Goal: Task Accomplishment & Management: Manage account settings

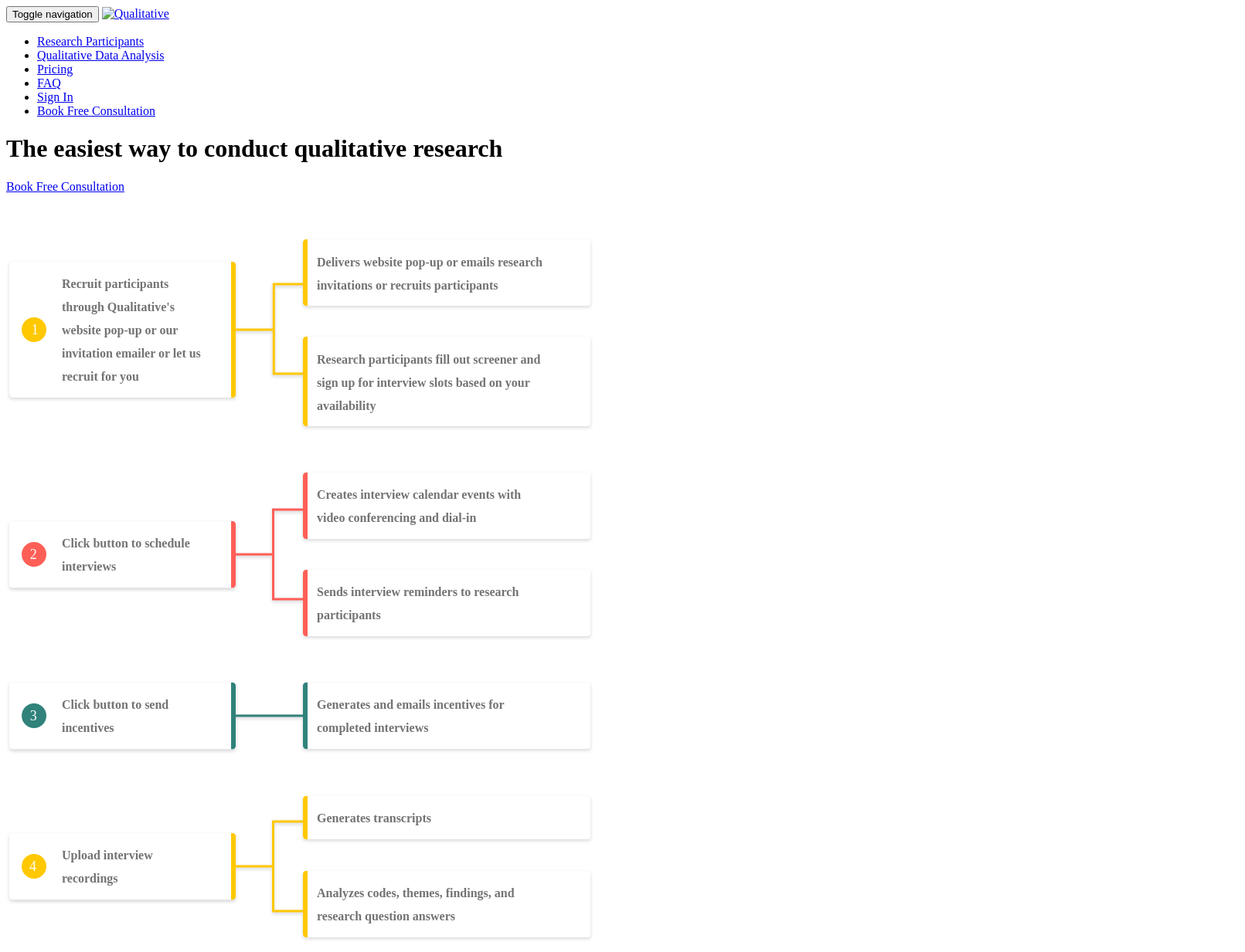
click at [73, 90] on link "Sign In" at bounding box center [55, 97] width 36 height 13
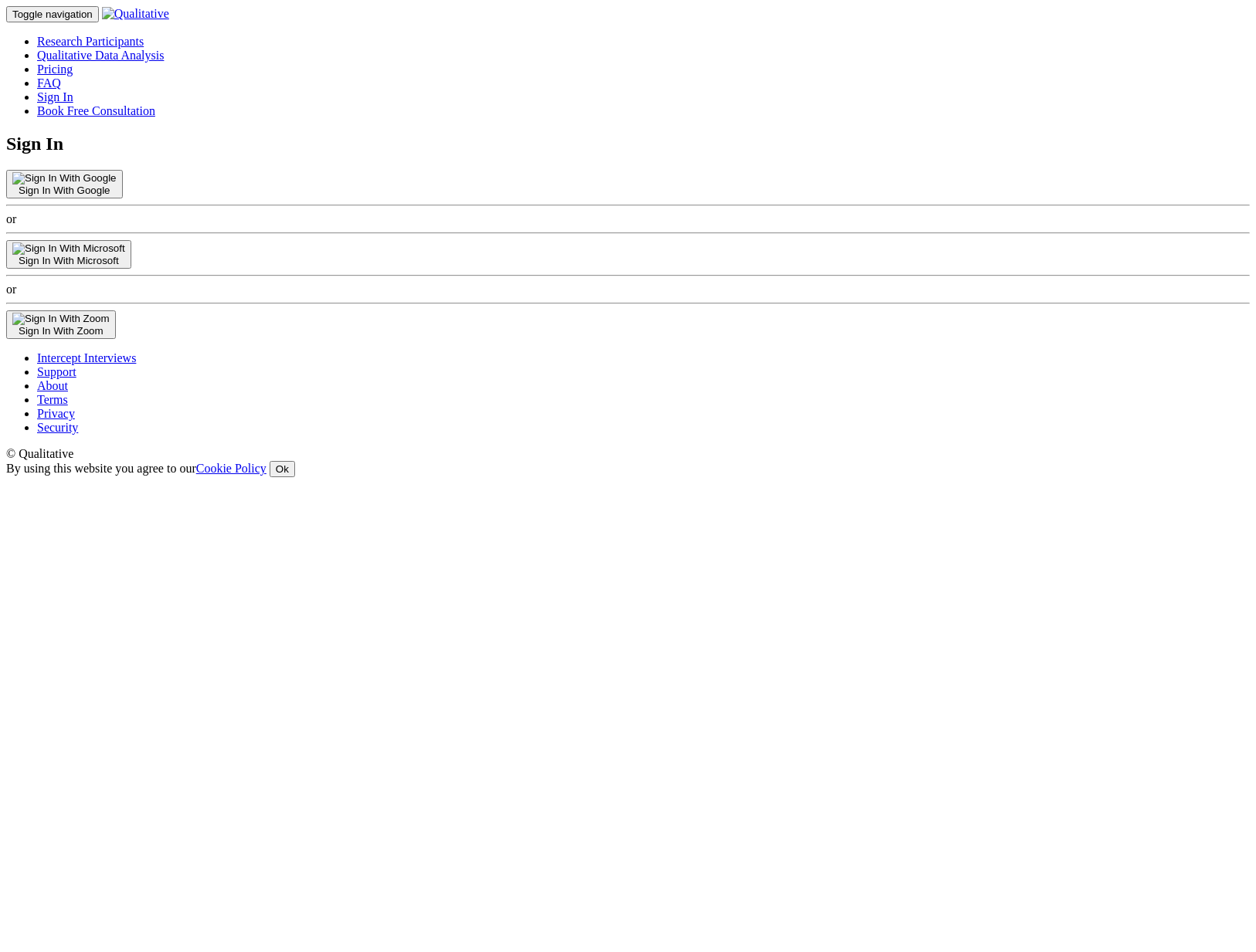
click at [125, 266] on div "Sign In With Microsoft" at bounding box center [68, 260] width 113 height 11
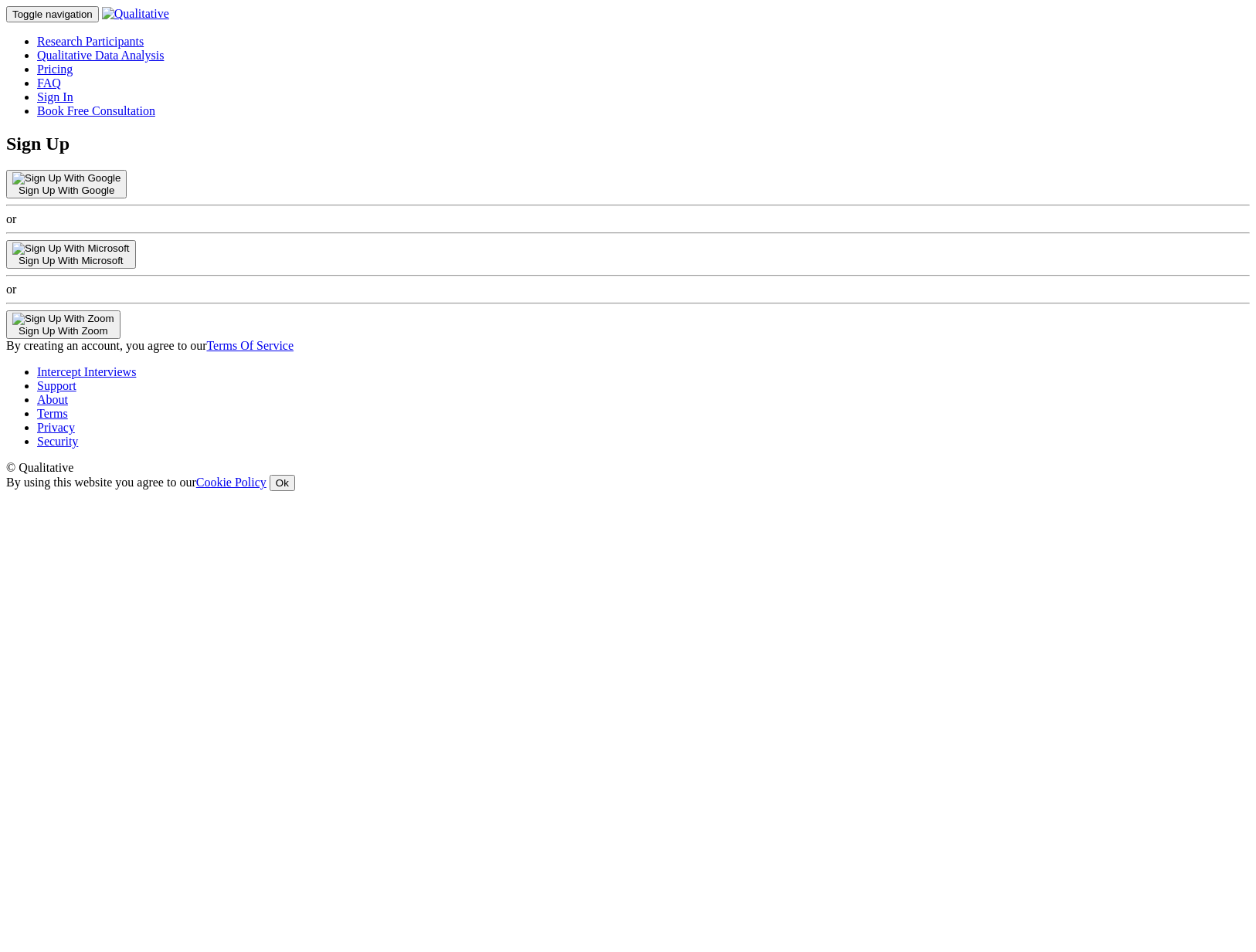
click at [130, 266] on div "Sign Up With Microsoft" at bounding box center [71, 260] width 118 height 11
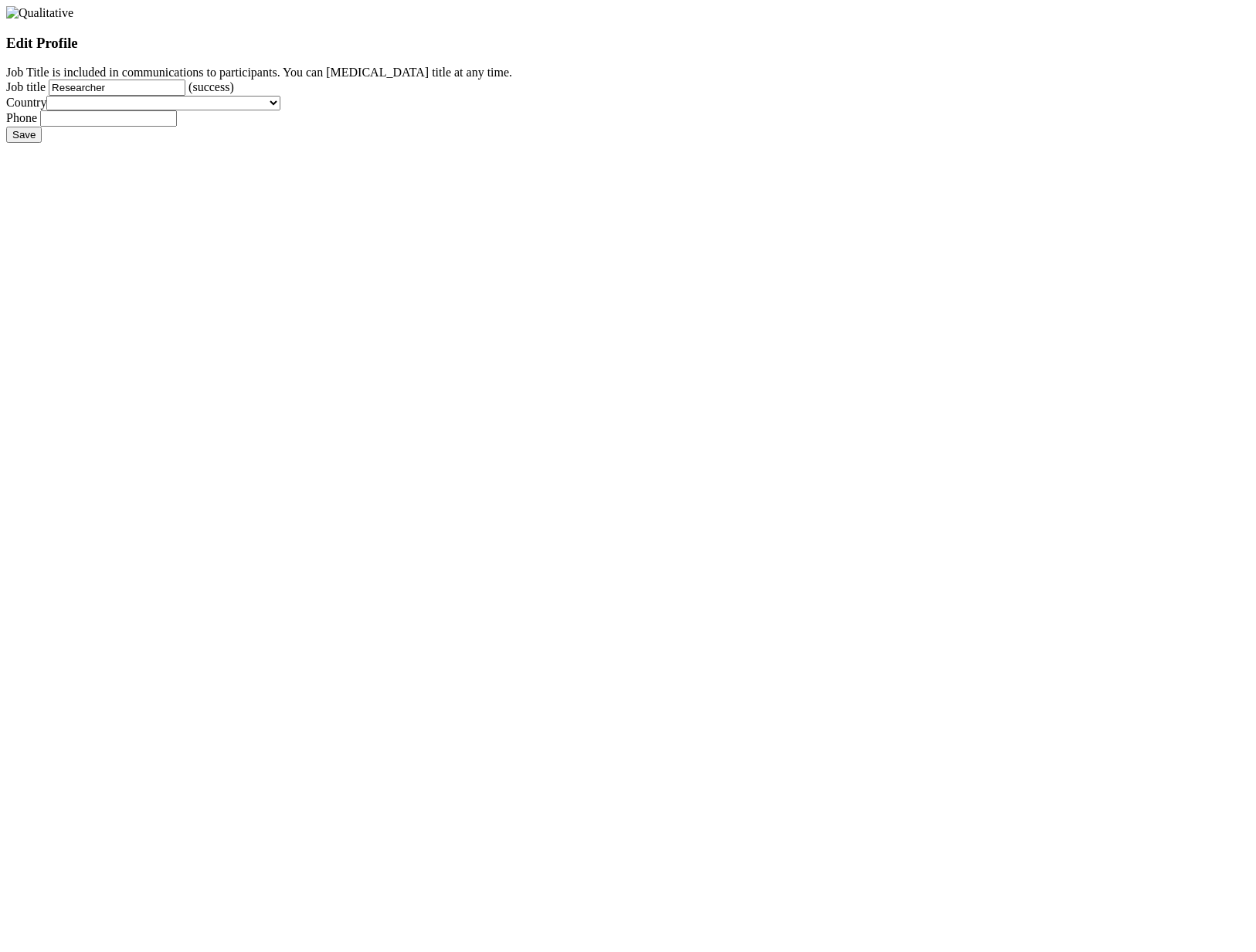
type input "Researcher"
click at [7, 126] on input "Save" at bounding box center [24, 134] width 35 height 16
select select "237"
click at [280, 110] on select "Afghanistan Åland Islands Albania Algeria American Samoa Andorra Angola Anguill…" at bounding box center [163, 103] width 234 height 14
type input "4152362280"
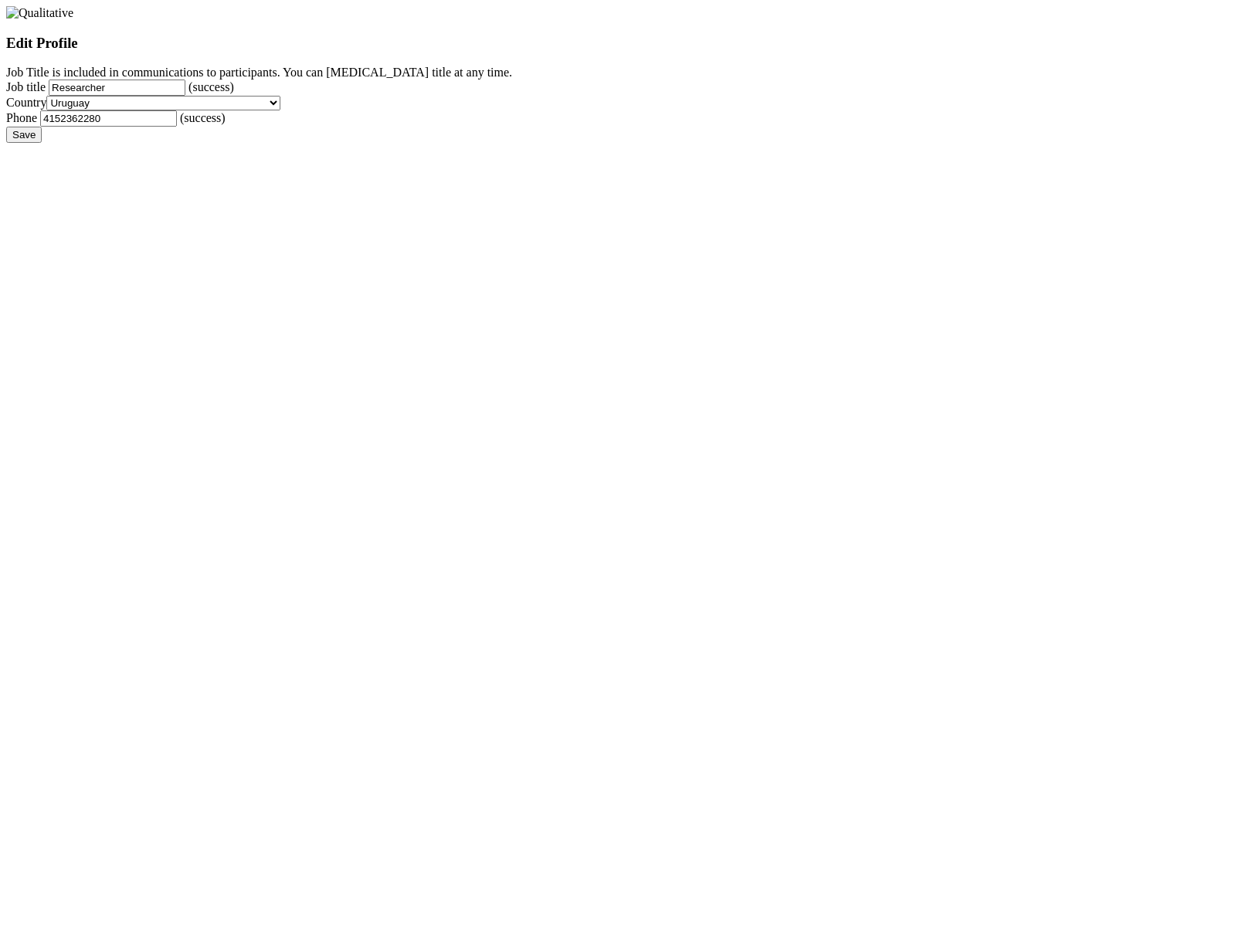
click at [7, 126] on input "Save" at bounding box center [24, 134] width 35 height 16
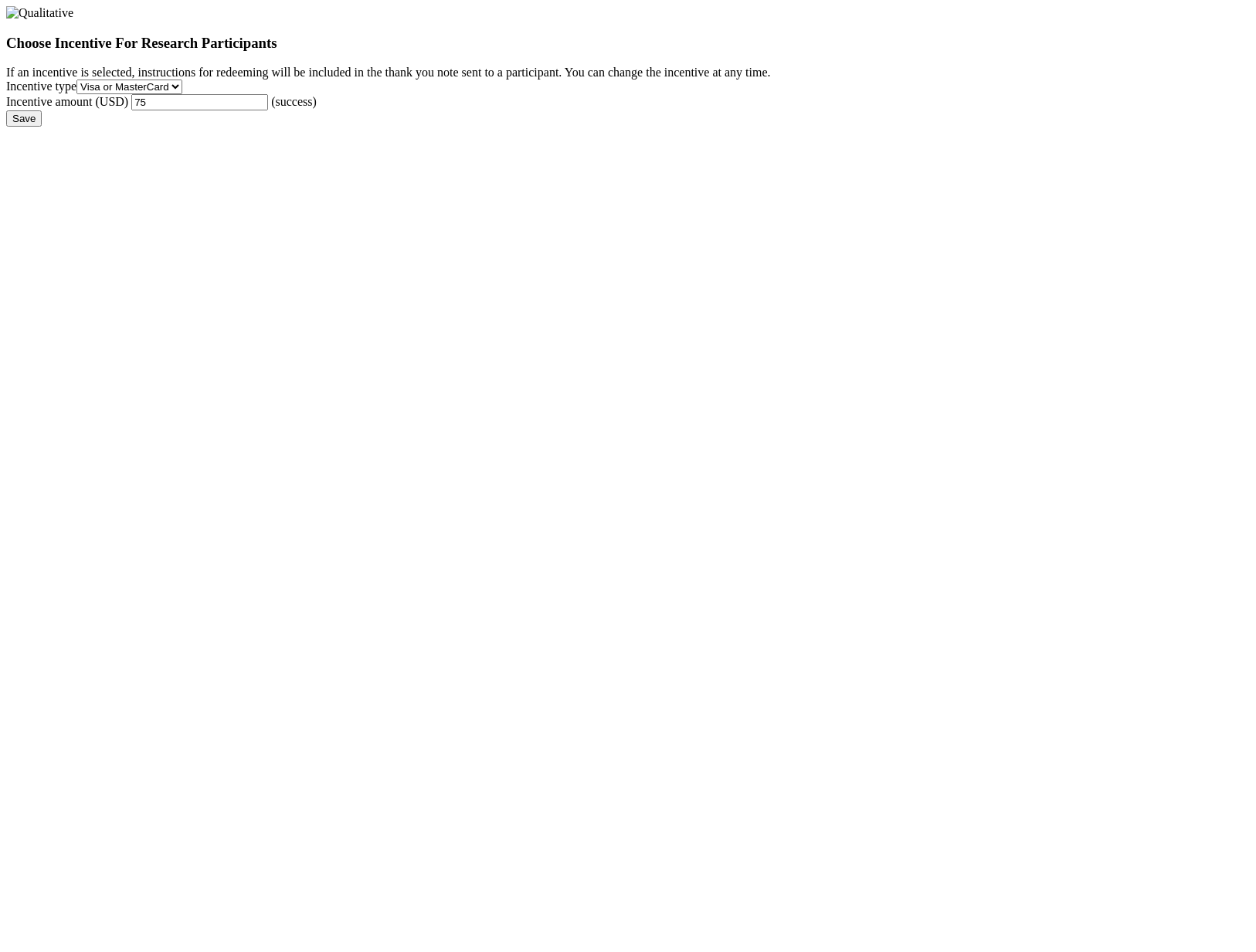
click at [7, 110] on input "Save" at bounding box center [24, 118] width 35 height 16
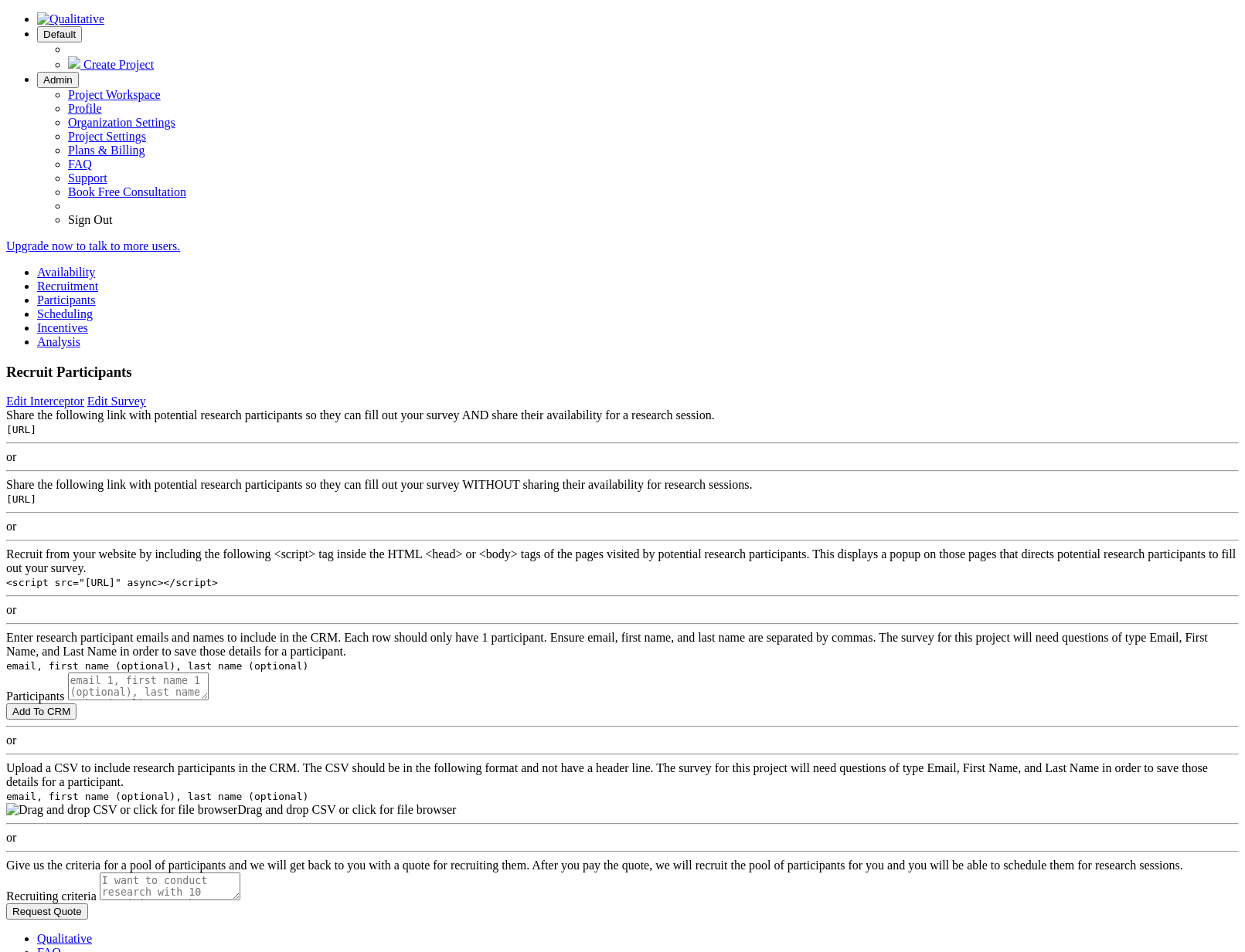
click at [76, 29] on span "Default" at bounding box center [60, 34] width 32 height 11
drag, startPoint x: 988, startPoint y: 72, endPoint x: 963, endPoint y: 34, distance: 45.5
click at [988, 239] on ui-view "Upgrade now to talk to more users." at bounding box center [622, 246] width 1232 height 14
click at [72, 74] on span "Admin" at bounding box center [58, 80] width 29 height 11
click at [146, 143] on link "Project Settings" at bounding box center [107, 137] width 78 height 13
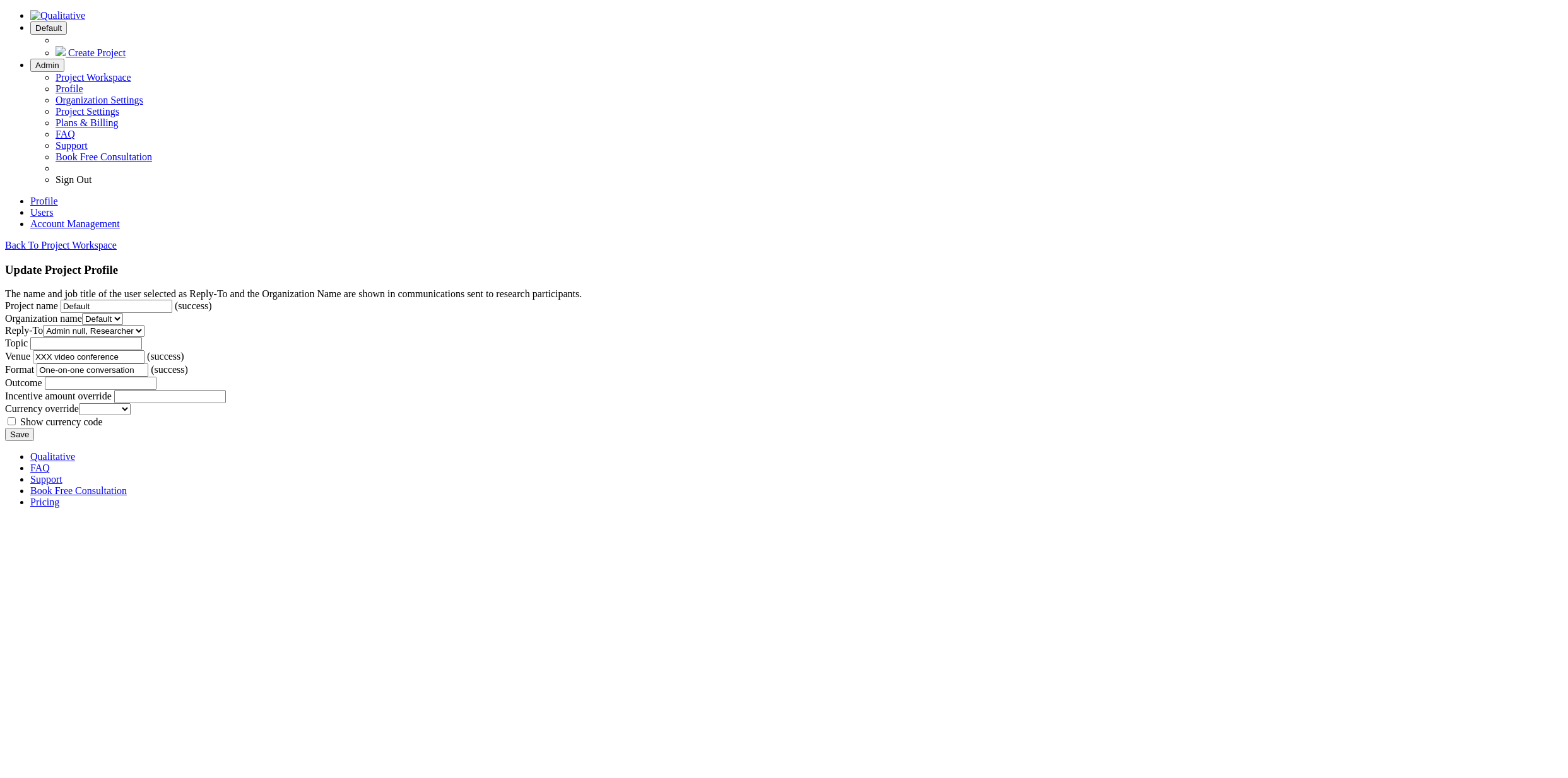
click at [172, 300] on input "Default" at bounding box center [116, 306] width 112 height 13
type input "No video msft"
click at [5, 428] on input "Save" at bounding box center [19, 434] width 29 height 13
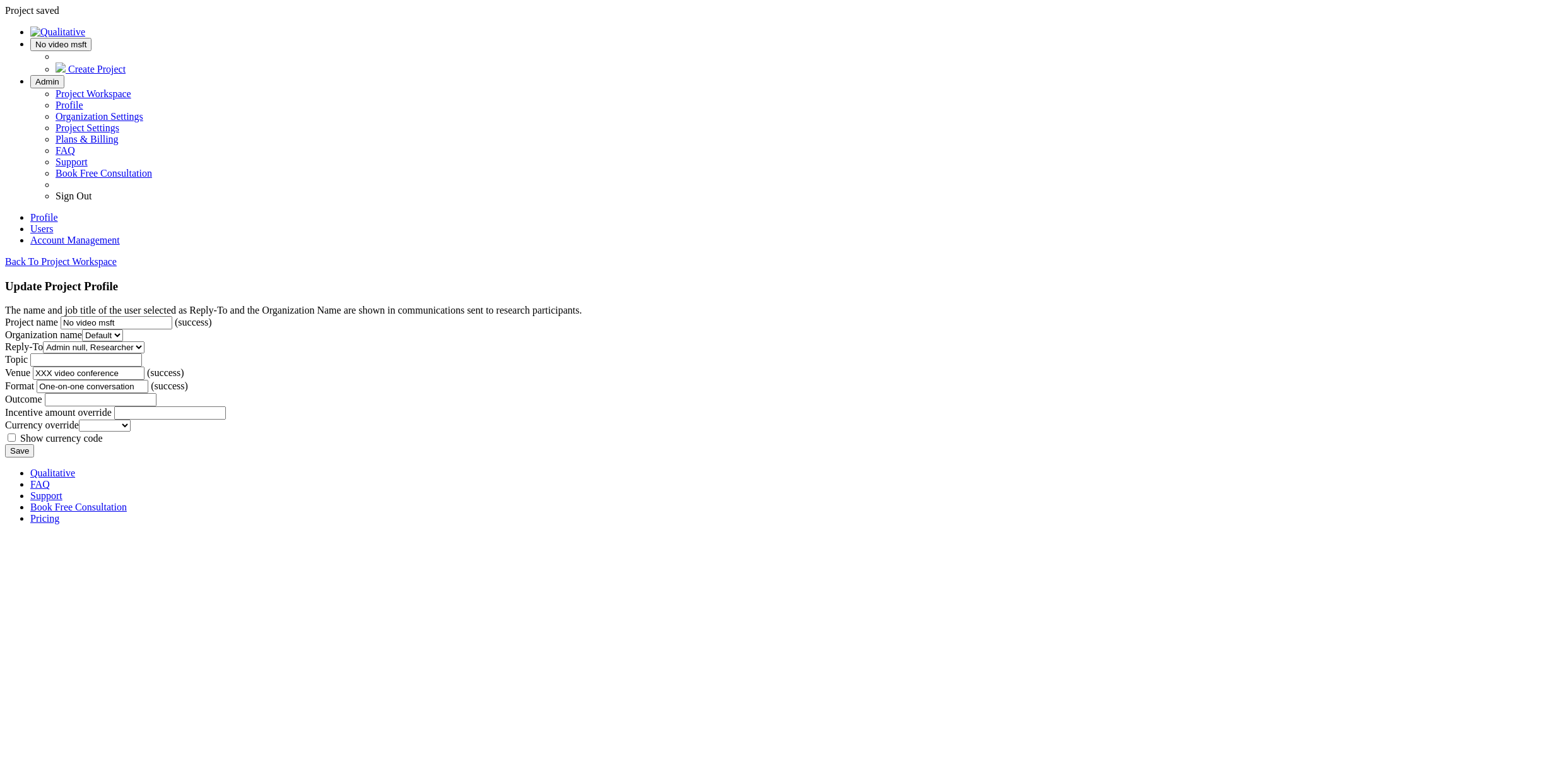
click at [53, 224] on link "Users" at bounding box center [41, 229] width 23 height 11
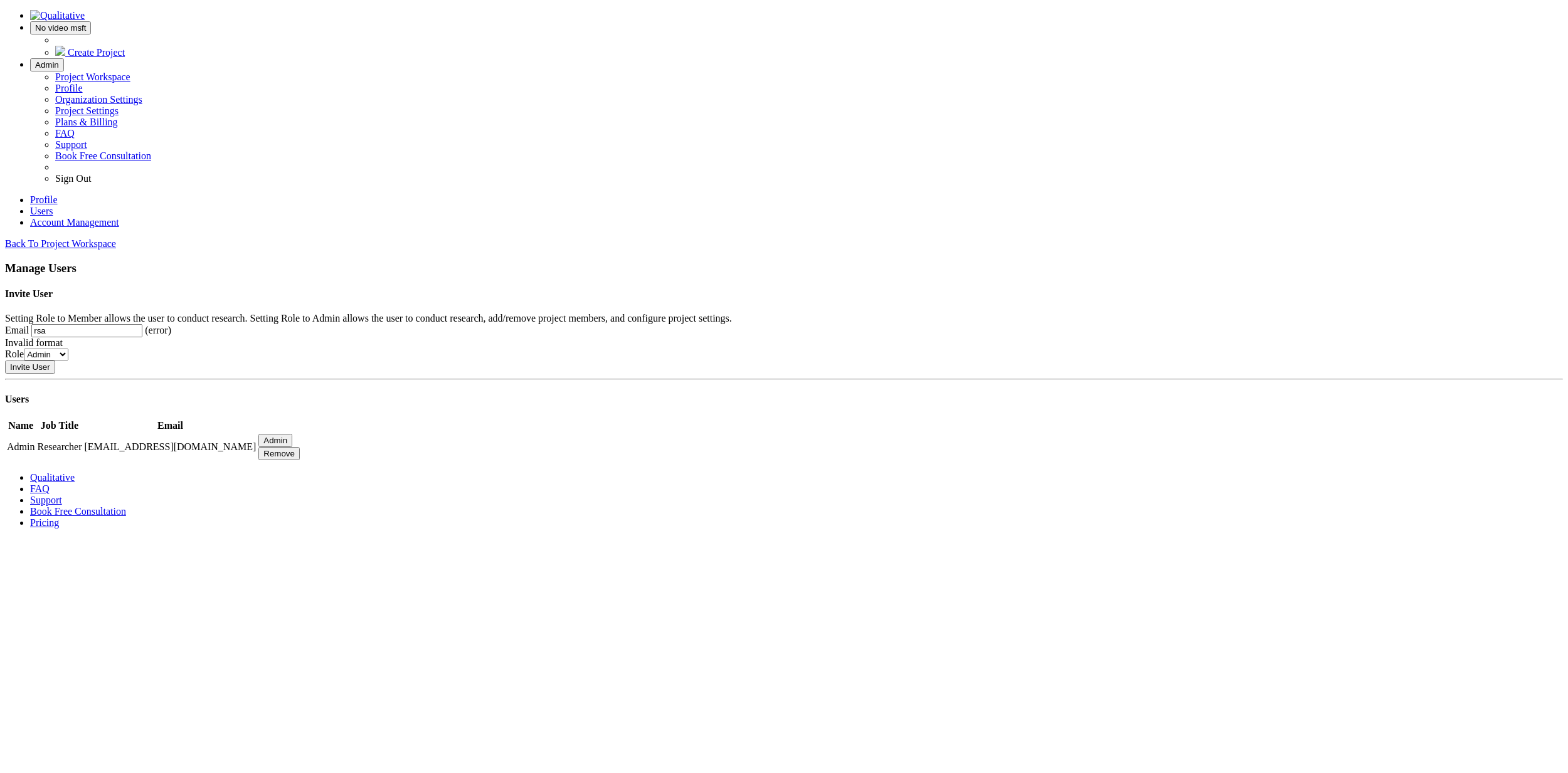
type input "[EMAIL_ADDRESS][DOMAIN_NAME]"
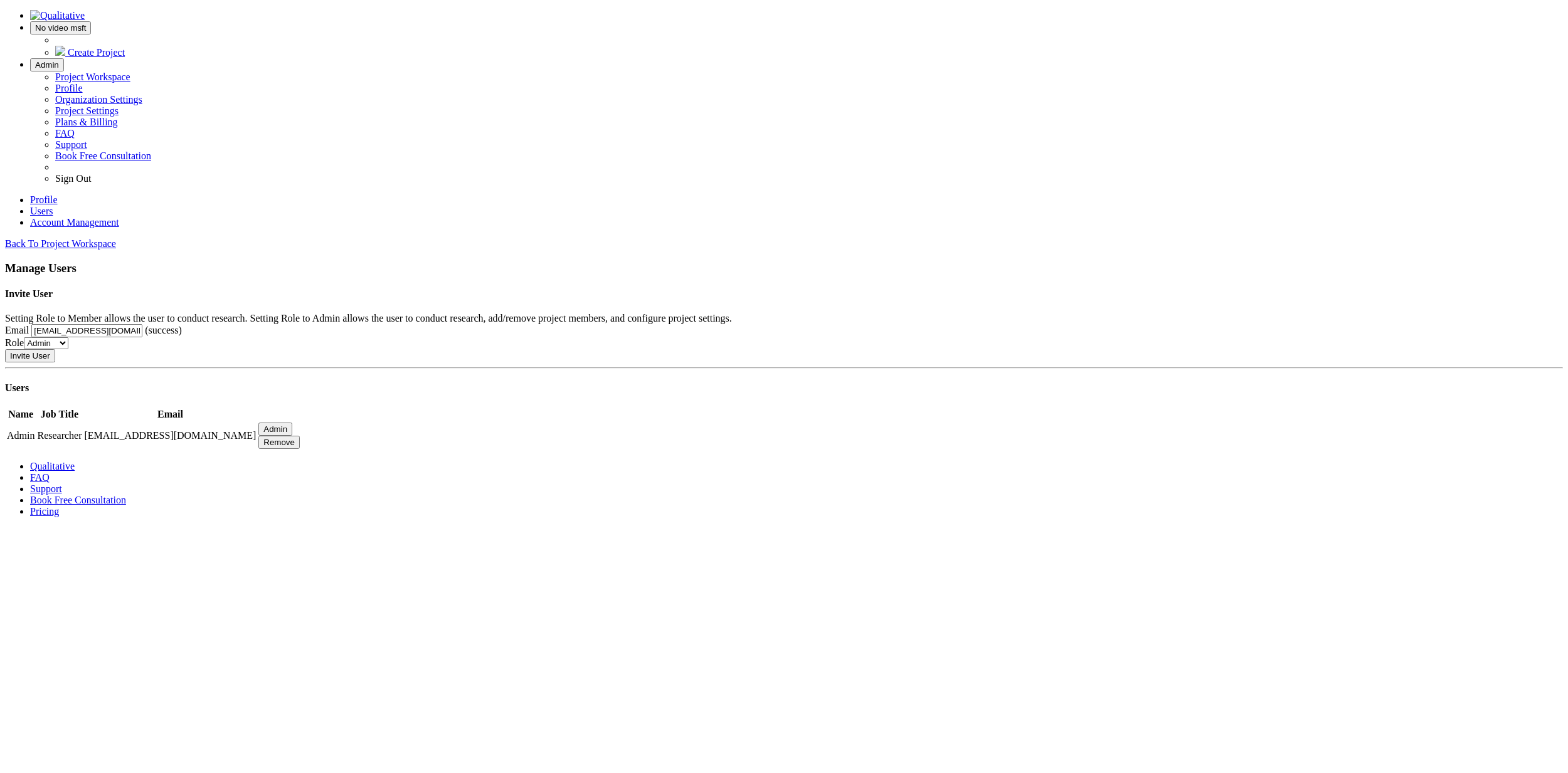
click at [5, 349] on input "Invite User" at bounding box center [30, 356] width 50 height 13
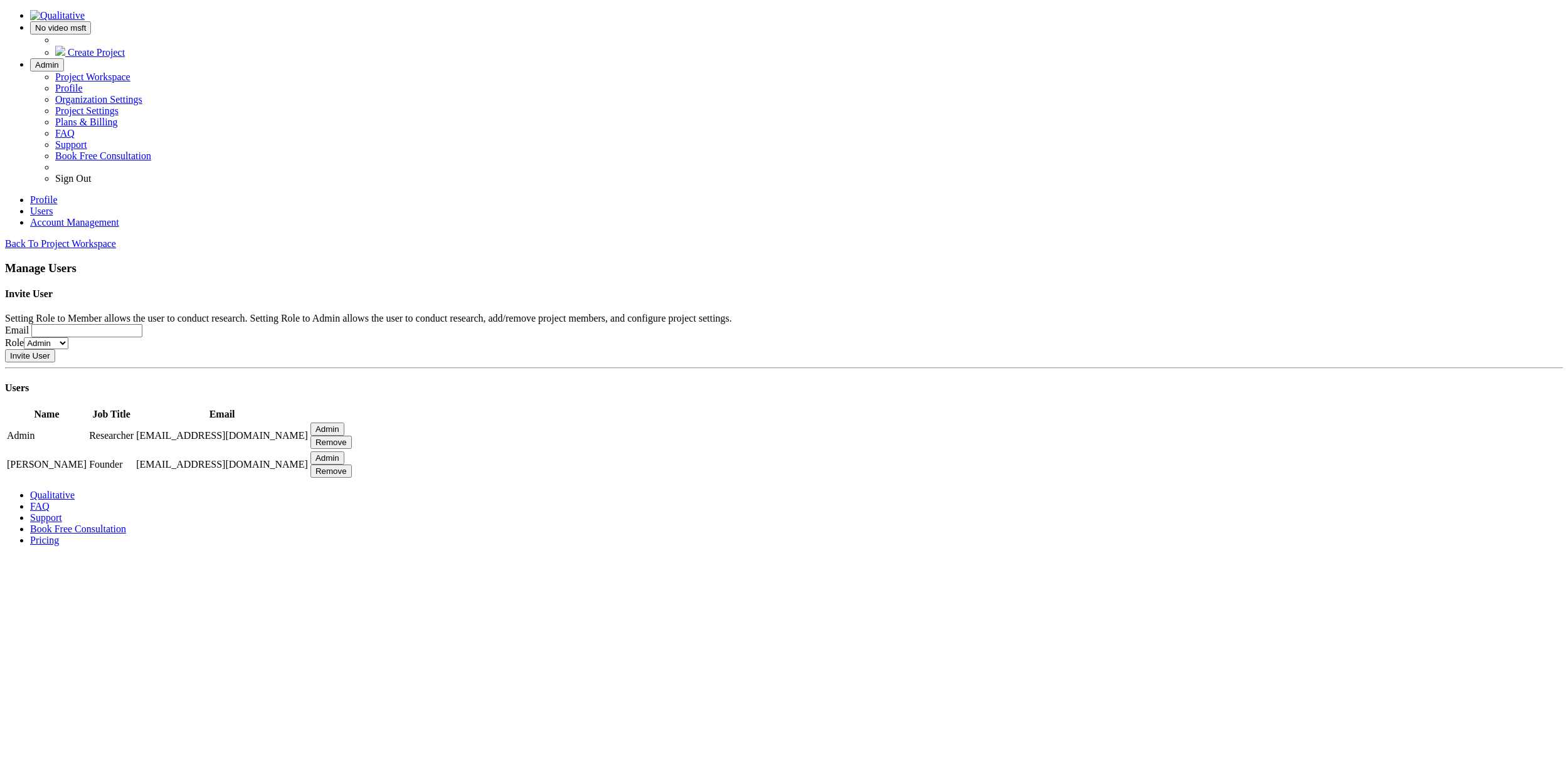
click at [116, 238] on link "Back To Project Workspace" at bounding box center [61, 244] width 111 height 11
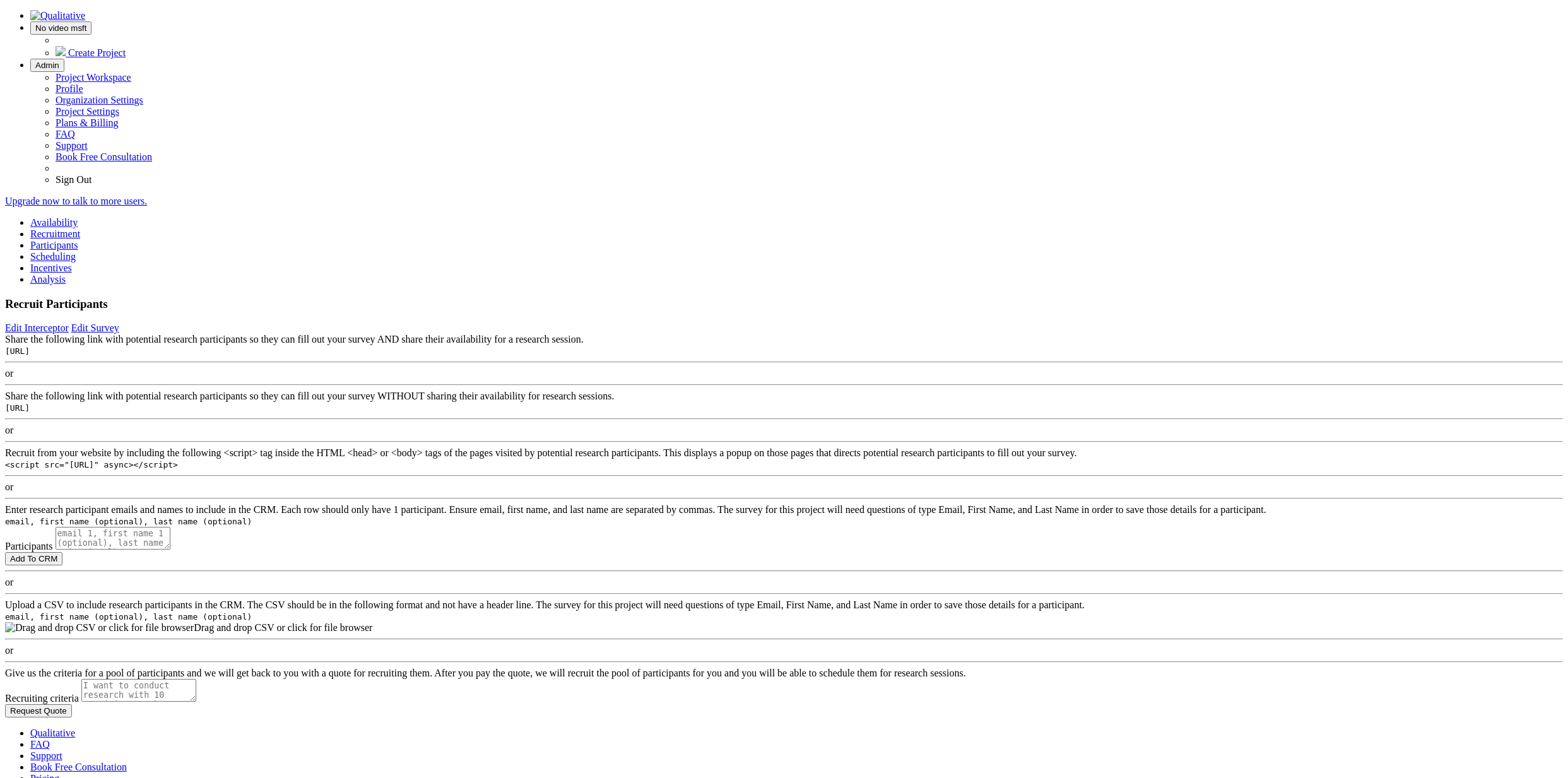
click at [611, 398] on div "Share the following link with potential research participants so they can fill …" at bounding box center [784, 401] width 1558 height 23
click at [76, 252] on link "Scheduling" at bounding box center [53, 257] width 46 height 11
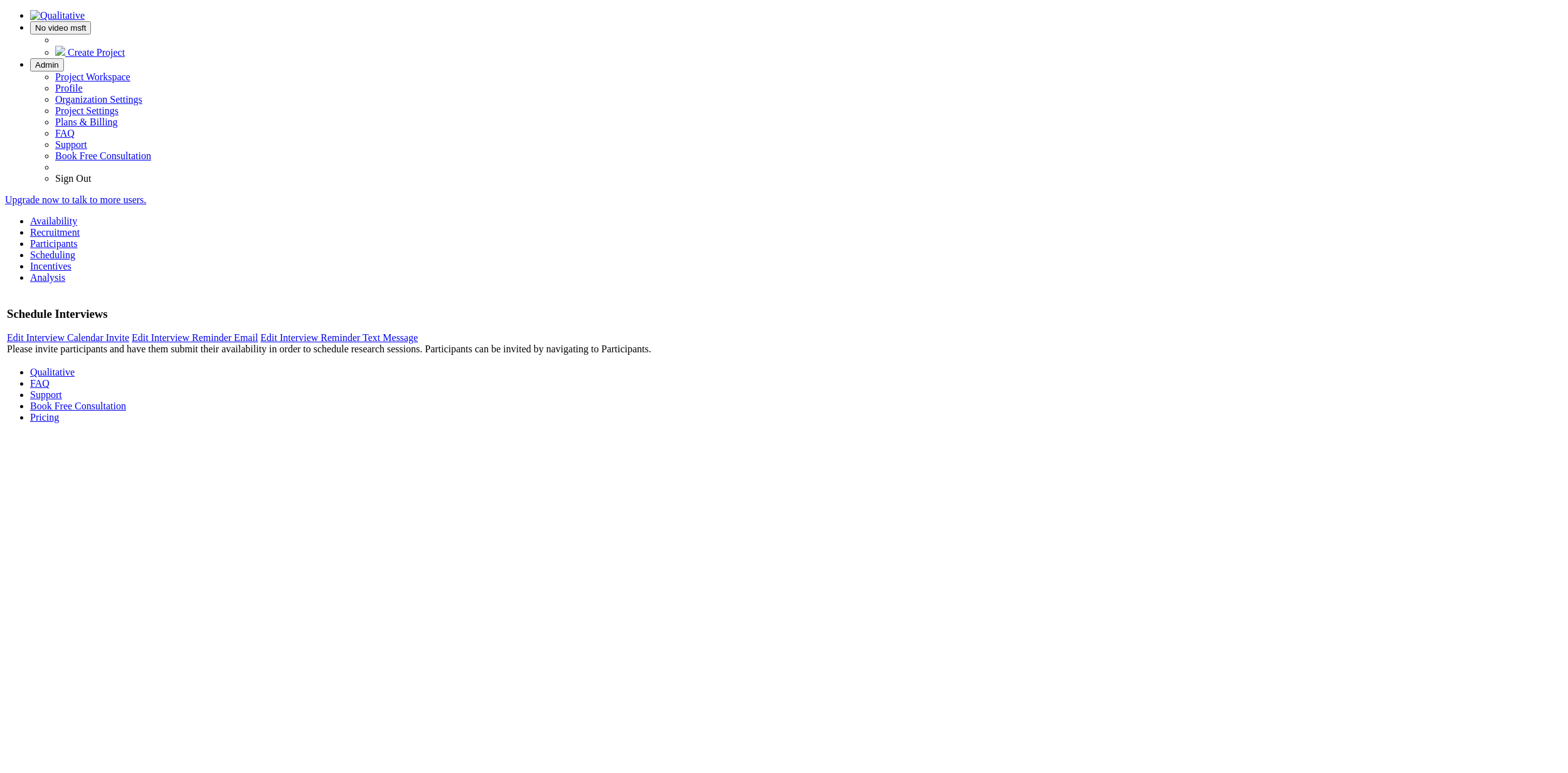
click at [78, 238] on link "Participants" at bounding box center [54, 244] width 48 height 11
click at [79, 227] on link "Recruitment" at bounding box center [55, 232] width 49 height 11
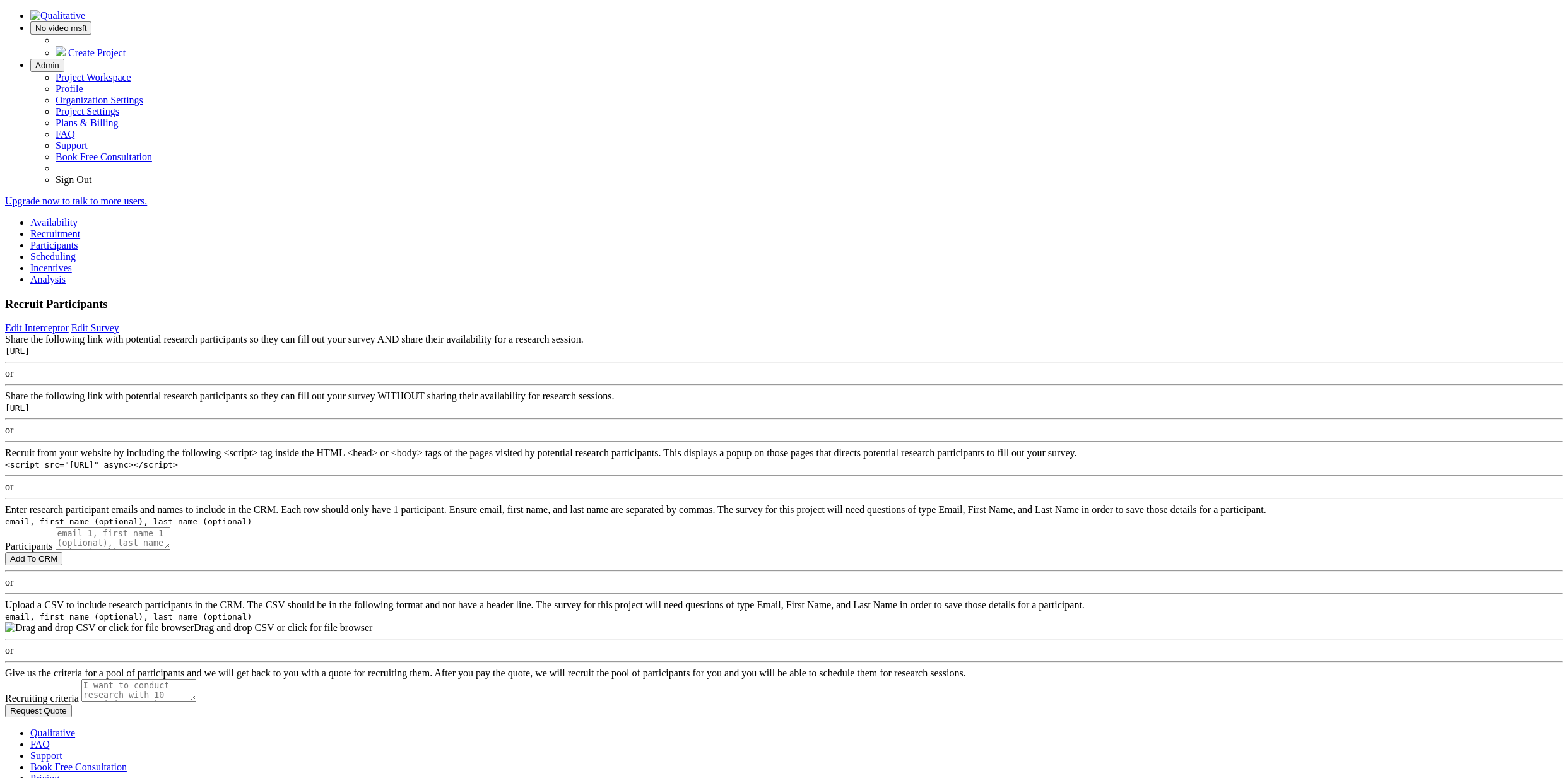
click at [78, 217] on link "Availability" at bounding box center [54, 223] width 47 height 11
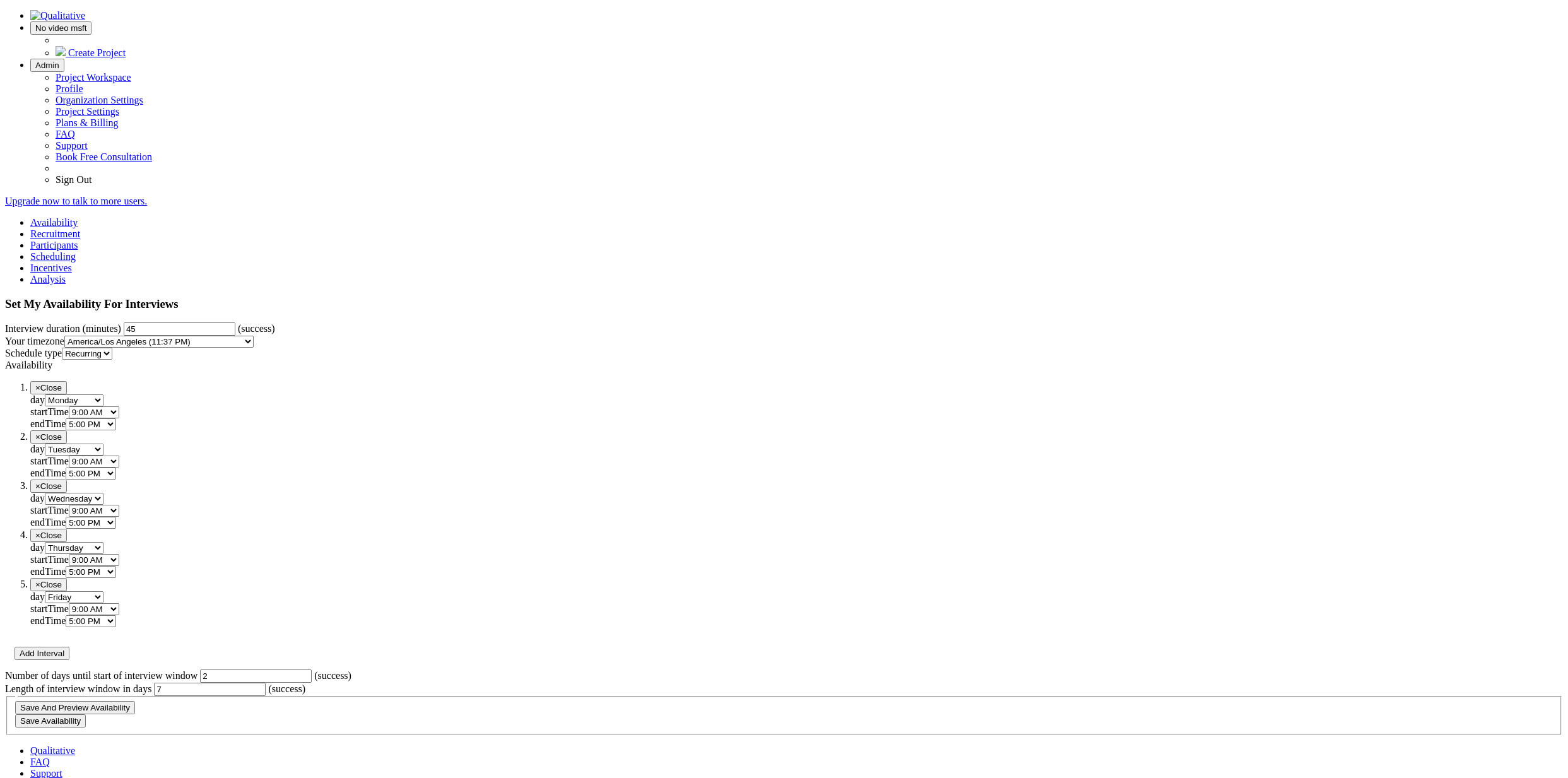
click at [80, 228] on link "Recruitment" at bounding box center [55, 234] width 50 height 11
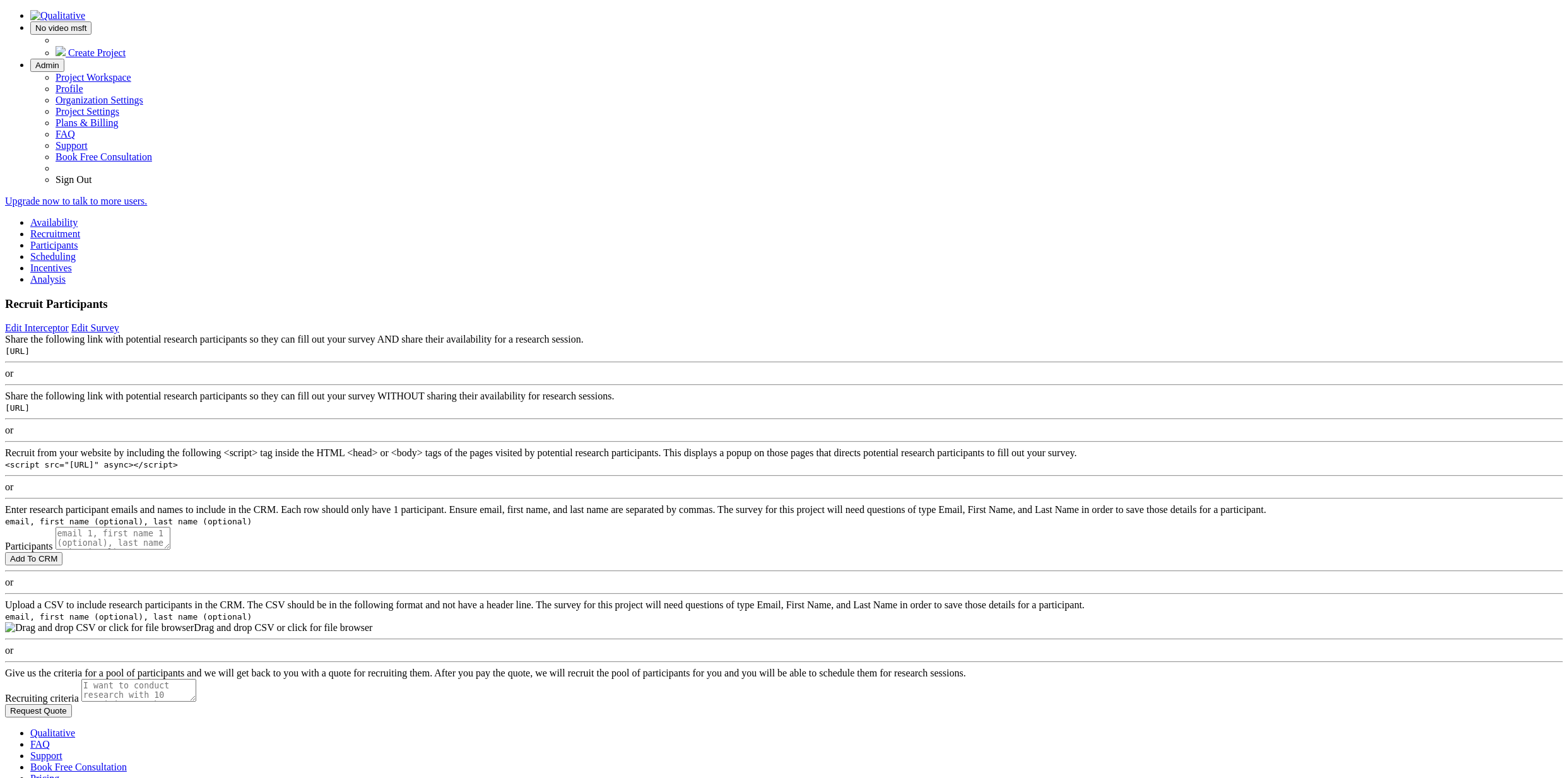
click at [78, 240] on link "Participants" at bounding box center [54, 245] width 48 height 11
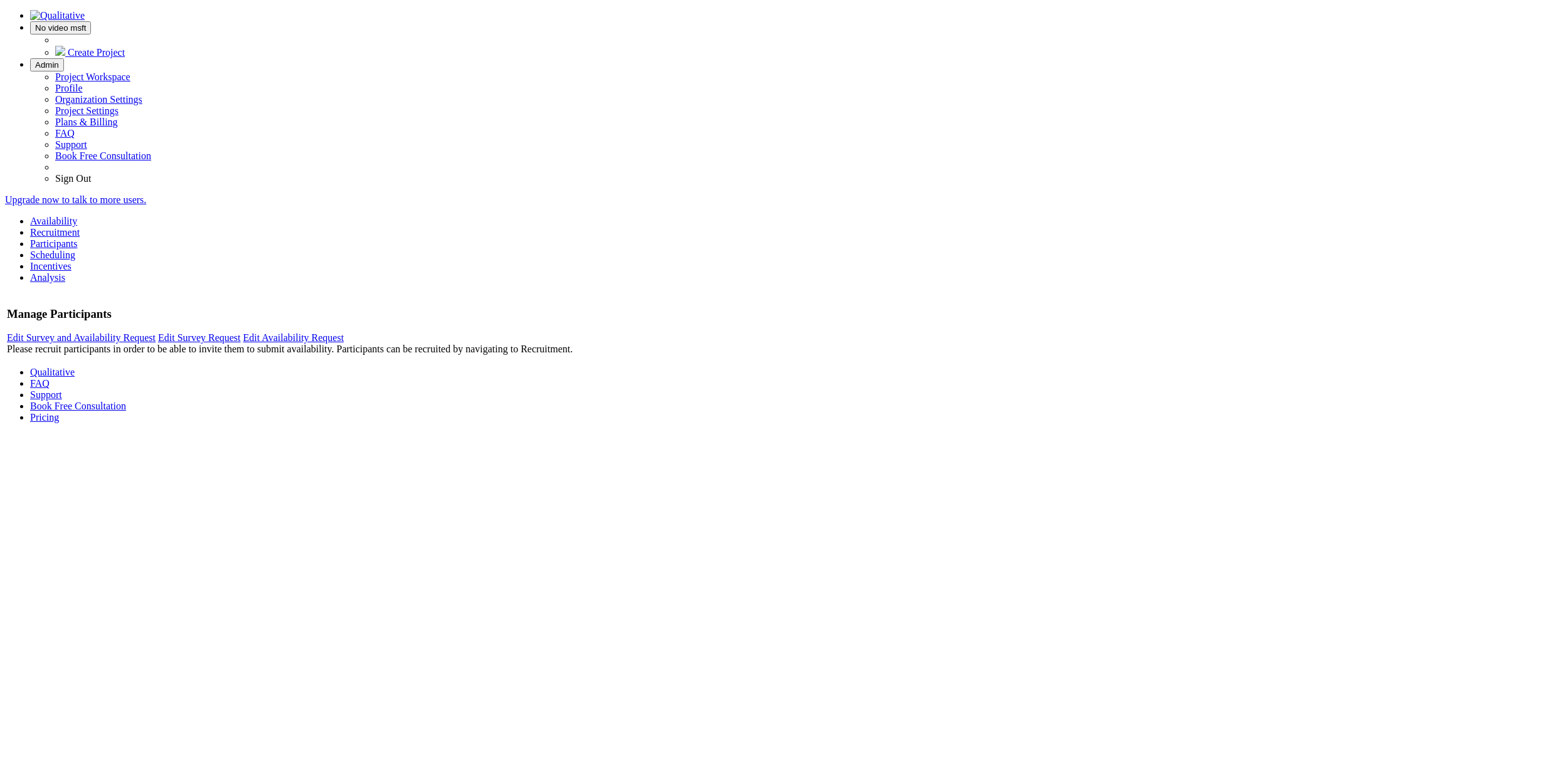
click at [76, 250] on link "Scheduling" at bounding box center [52, 255] width 46 height 11
click at [72, 261] on link "Incentives" at bounding box center [51, 266] width 42 height 11
click at [66, 272] on link "Analysis" at bounding box center [48, 278] width 35 height 11
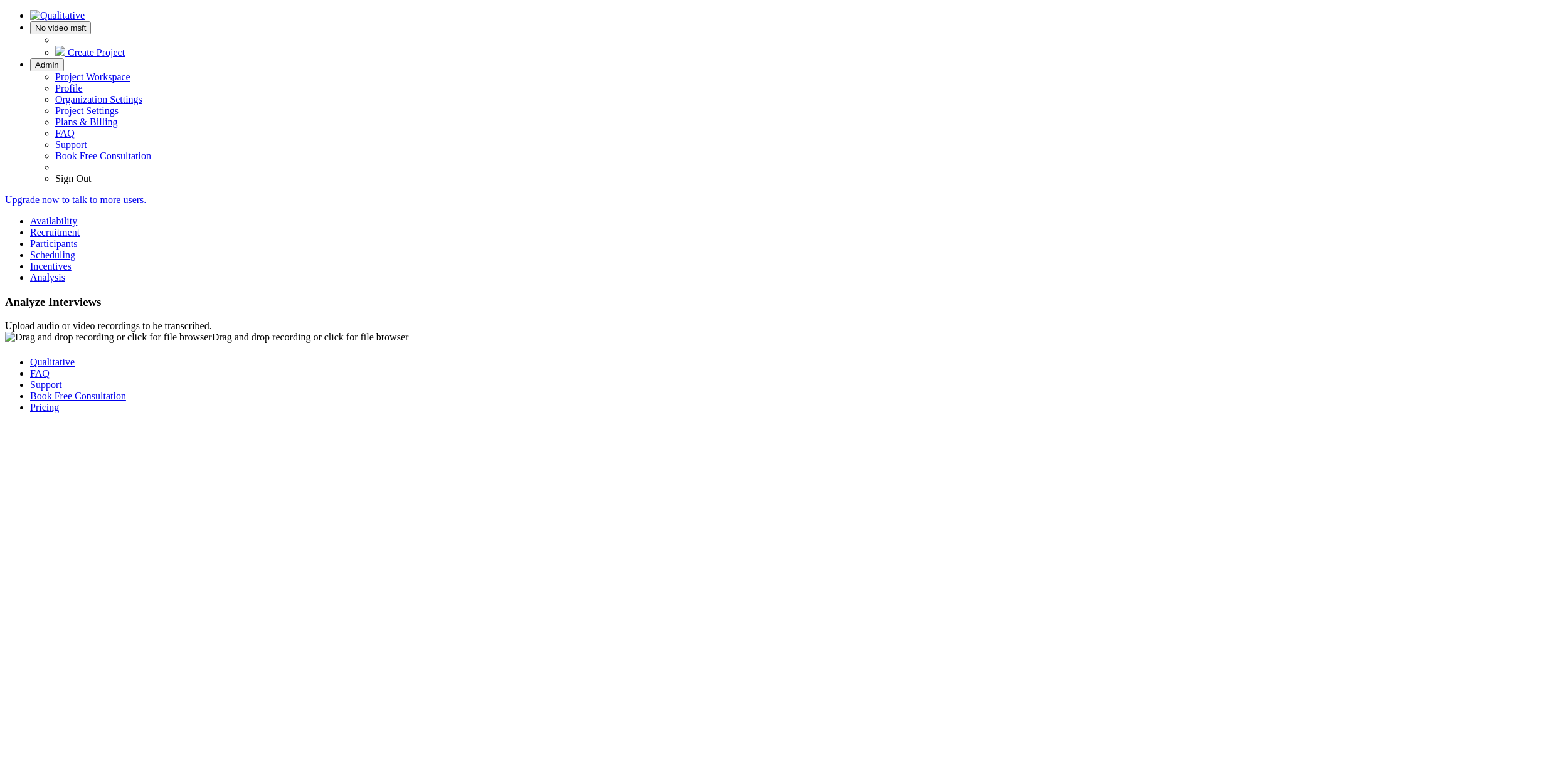
click at [72, 261] on link "Incentives" at bounding box center [51, 266] width 42 height 11
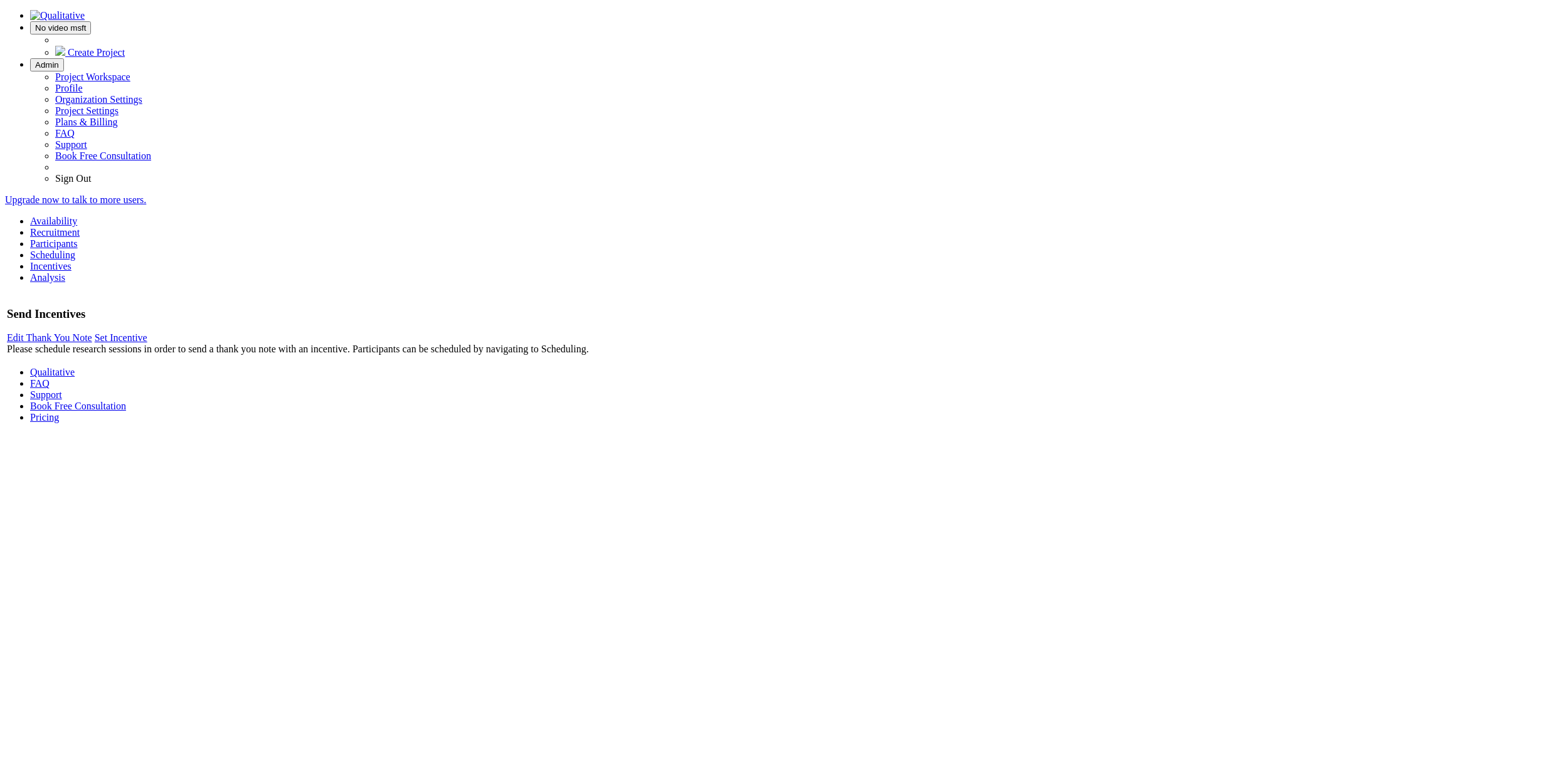
click at [76, 250] on link "Scheduling" at bounding box center [52, 255] width 46 height 11
click at [78, 238] on link "Participants" at bounding box center [54, 244] width 48 height 11
click at [763, 357] on ui-view "Manage Participants Edit Survey and Availability Request Edit Survey Request Ed…" at bounding box center [784, 325] width 1558 height 63
drag, startPoint x: 351, startPoint y: 498, endPoint x: 353, endPoint y: 508, distance: 10.2
click at [357, 357] on ui-view "Manage Participants Edit Survey and Availability Request Edit Survey Request Ed…" at bounding box center [784, 325] width 1558 height 63
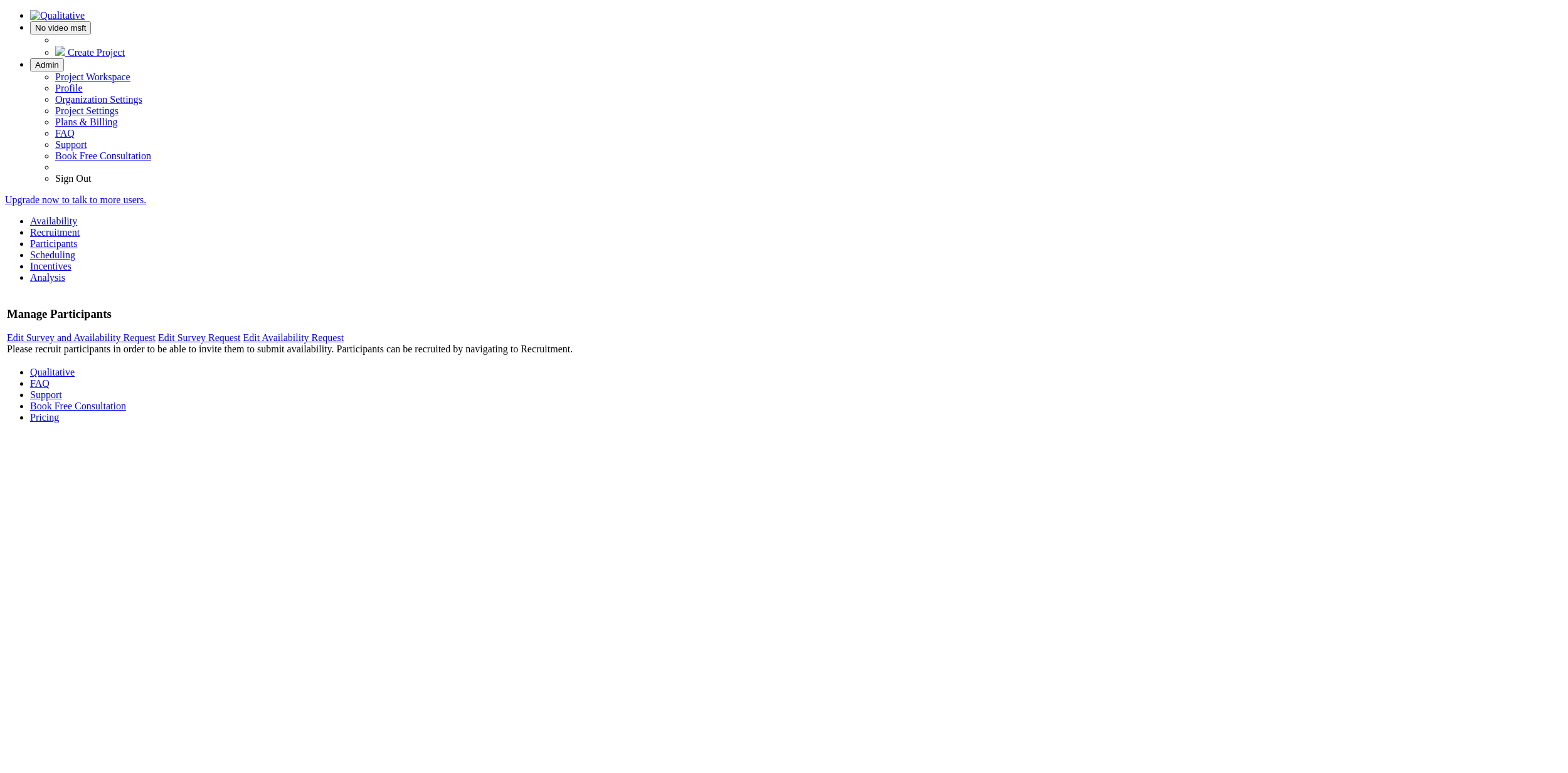
click at [59, 60] on span "Admin" at bounding box center [47, 65] width 24 height 9
click at [808, 332] on ui-view "Manage Participants Edit Survey and Availability Request Edit Survey Request Ed…" at bounding box center [784, 325] width 1558 height 63
click at [79, 227] on link "Recruitment" at bounding box center [55, 232] width 49 height 11
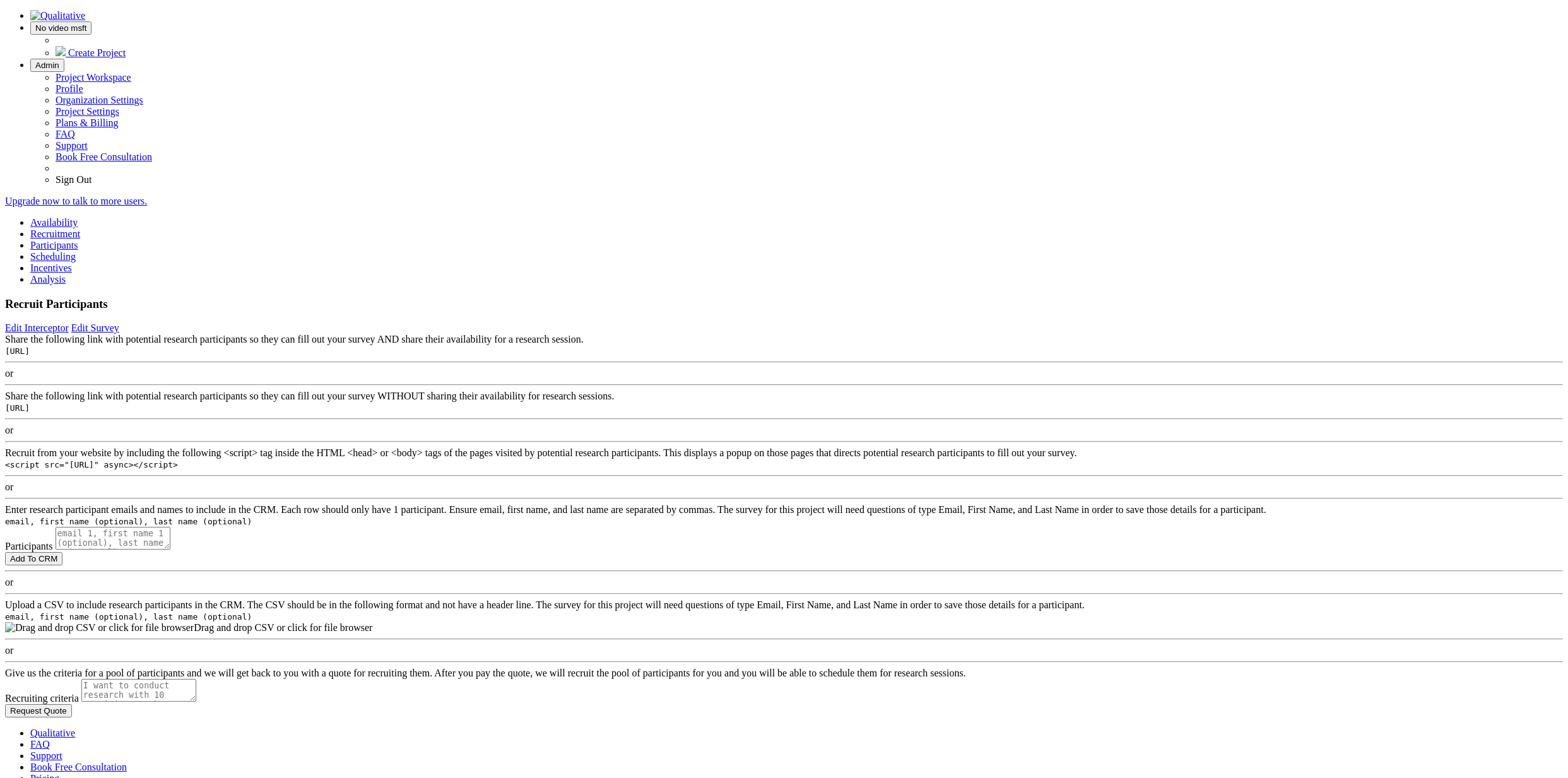
click at [29, 346] on code "https://localhost/screener/68ac04459785b8e5fcd881dd" at bounding box center [18, 351] width 25 height 9
copy ui-view "https://localhost/screener/68ac04459785b8e5fcd881dd"
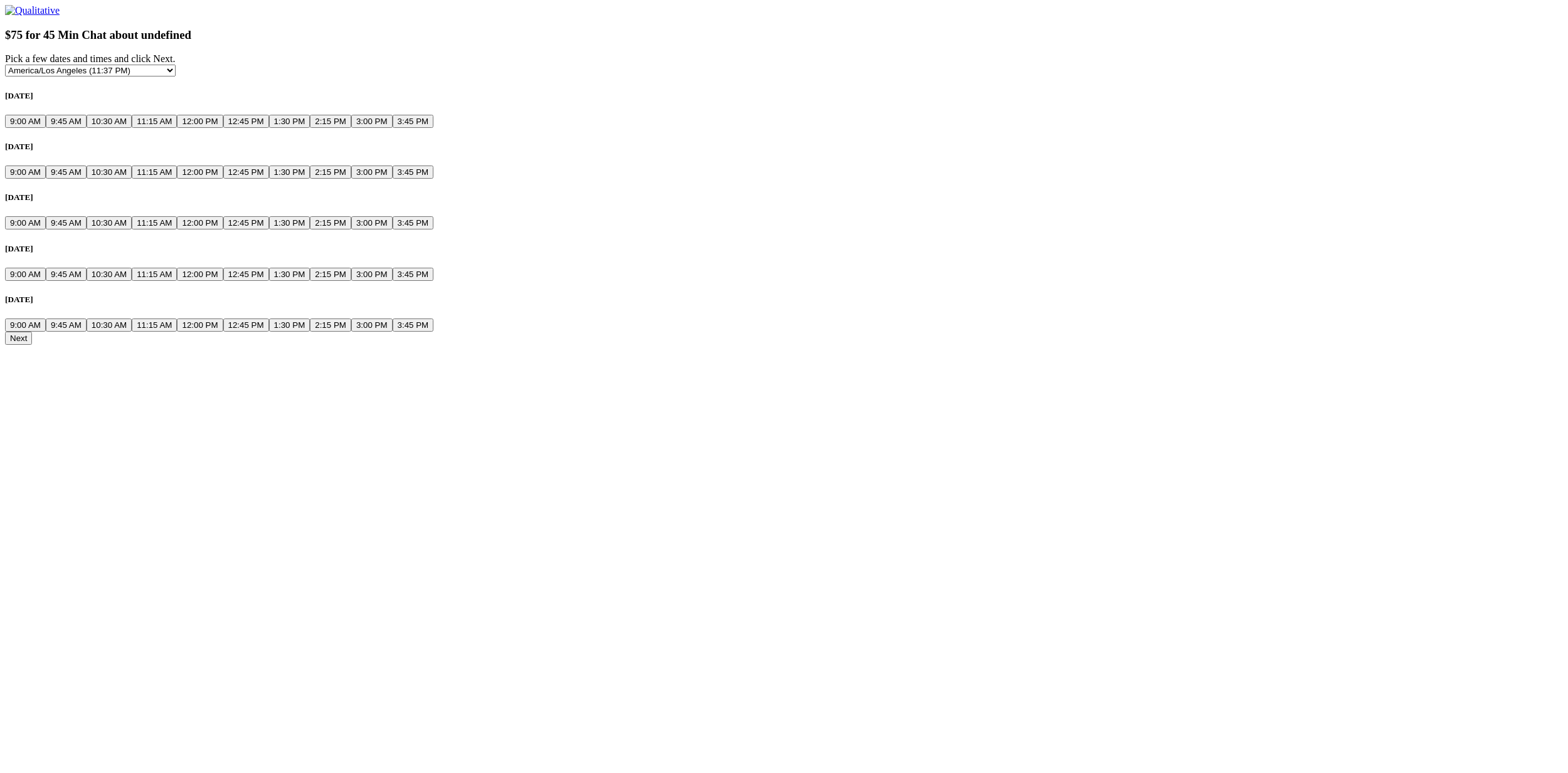
click at [46, 128] on button "9:00 AM" at bounding box center [25, 121] width 41 height 13
click at [86, 128] on button "9:45 AM" at bounding box center [66, 121] width 41 height 13
click at [662, 179] on div "[DATE] 9:00 AM 9:45 AM 10:30 AM 11:15 AM 12:00 PM 12:45 PM 1:30 PM 2:15 PM 3:00…" at bounding box center [784, 160] width 1558 height 37
click at [393, 230] on button "3:00 PM" at bounding box center [372, 222] width 42 height 13
click at [32, 345] on button "Next" at bounding box center [19, 338] width 27 height 13
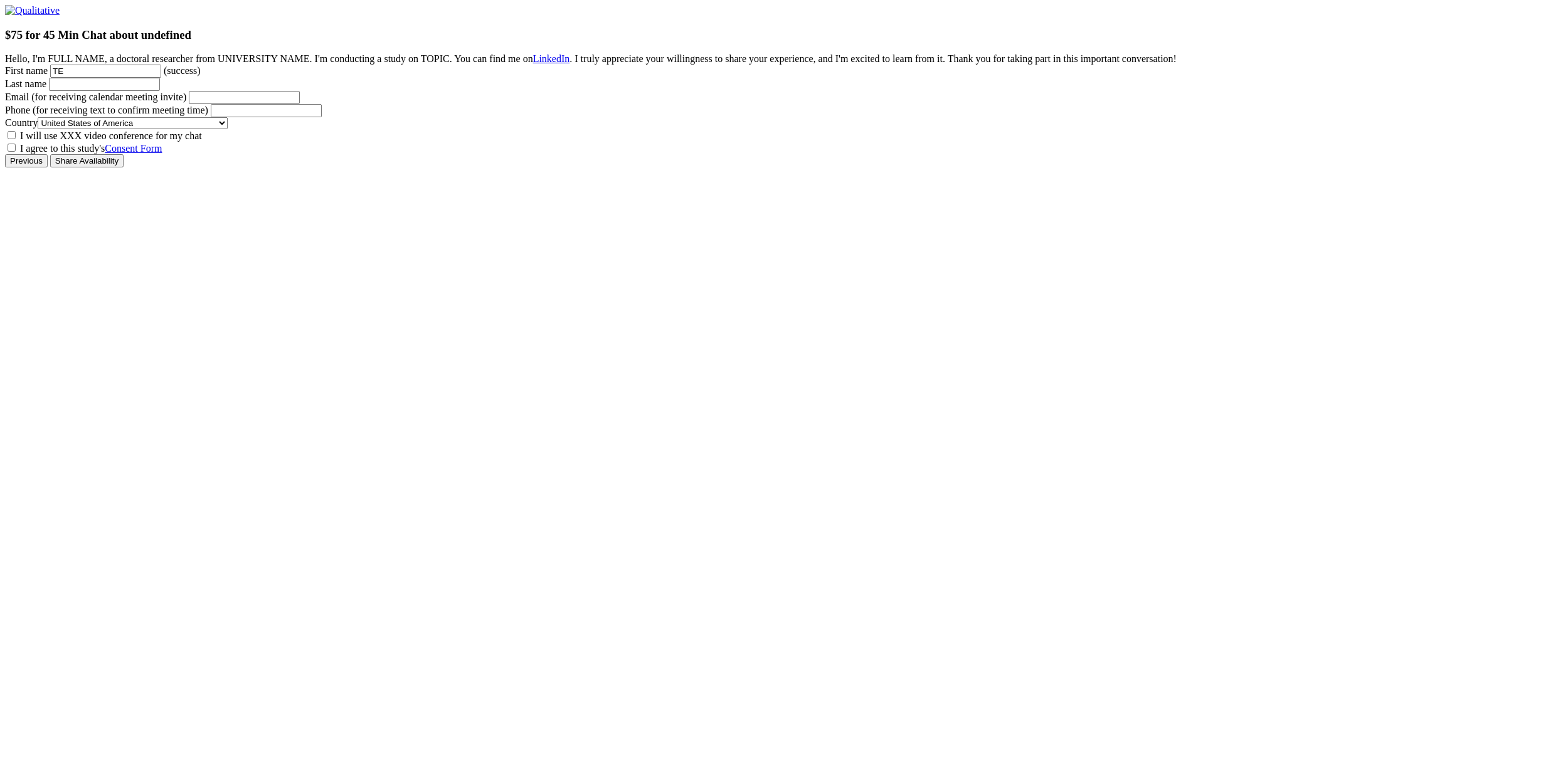
type name "T"
type name "R"
type name "S"
type invite\) "[EMAIL_ADDRESS][DOMAIN_NAME]"
click at [322, 117] on time\) "Phone (for receiving text to confirm meeting time)" at bounding box center [266, 110] width 111 height 13
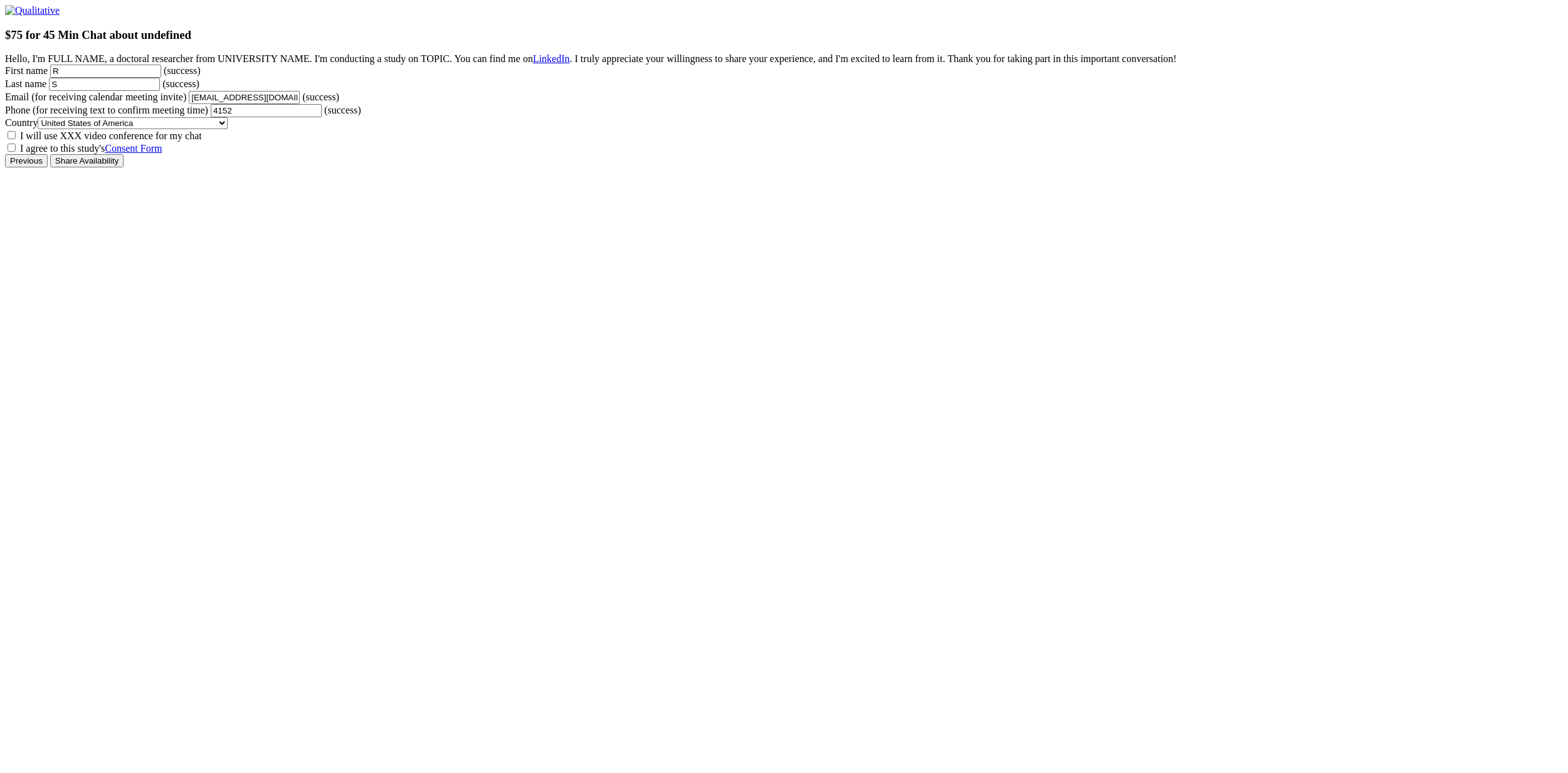
type time\) "4152362280"
click at [123, 167] on input "Share Availability" at bounding box center [86, 160] width 73 height 13
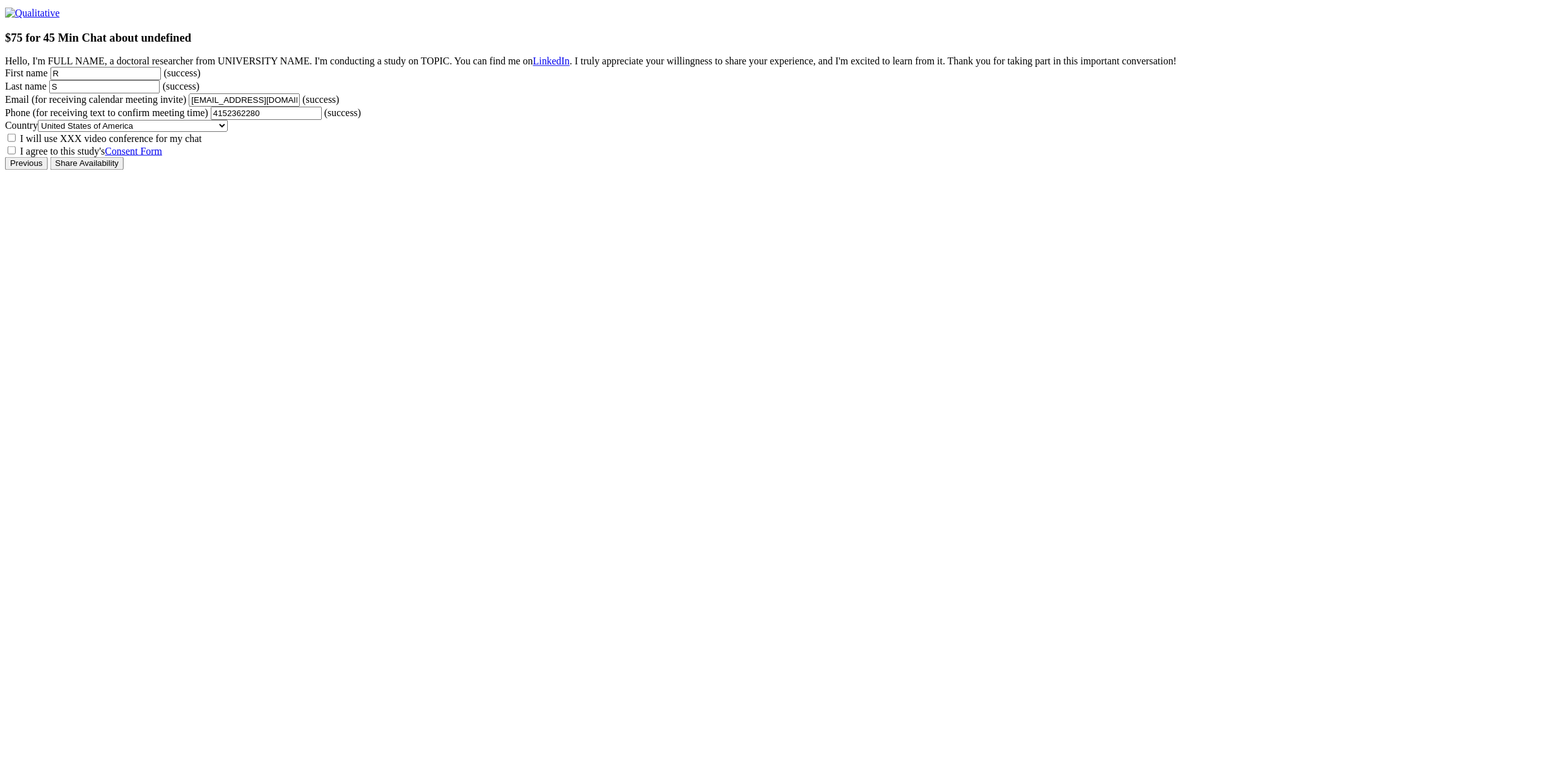
scroll to position [2, 0]
click at [203, 142] on span "I will use XXX video conference for my chat" at bounding box center [112, 137] width 183 height 11
click at [16, 140] on input "I will use XXX video conference for my chat" at bounding box center [12, 136] width 9 height 9
checkbox input "true"
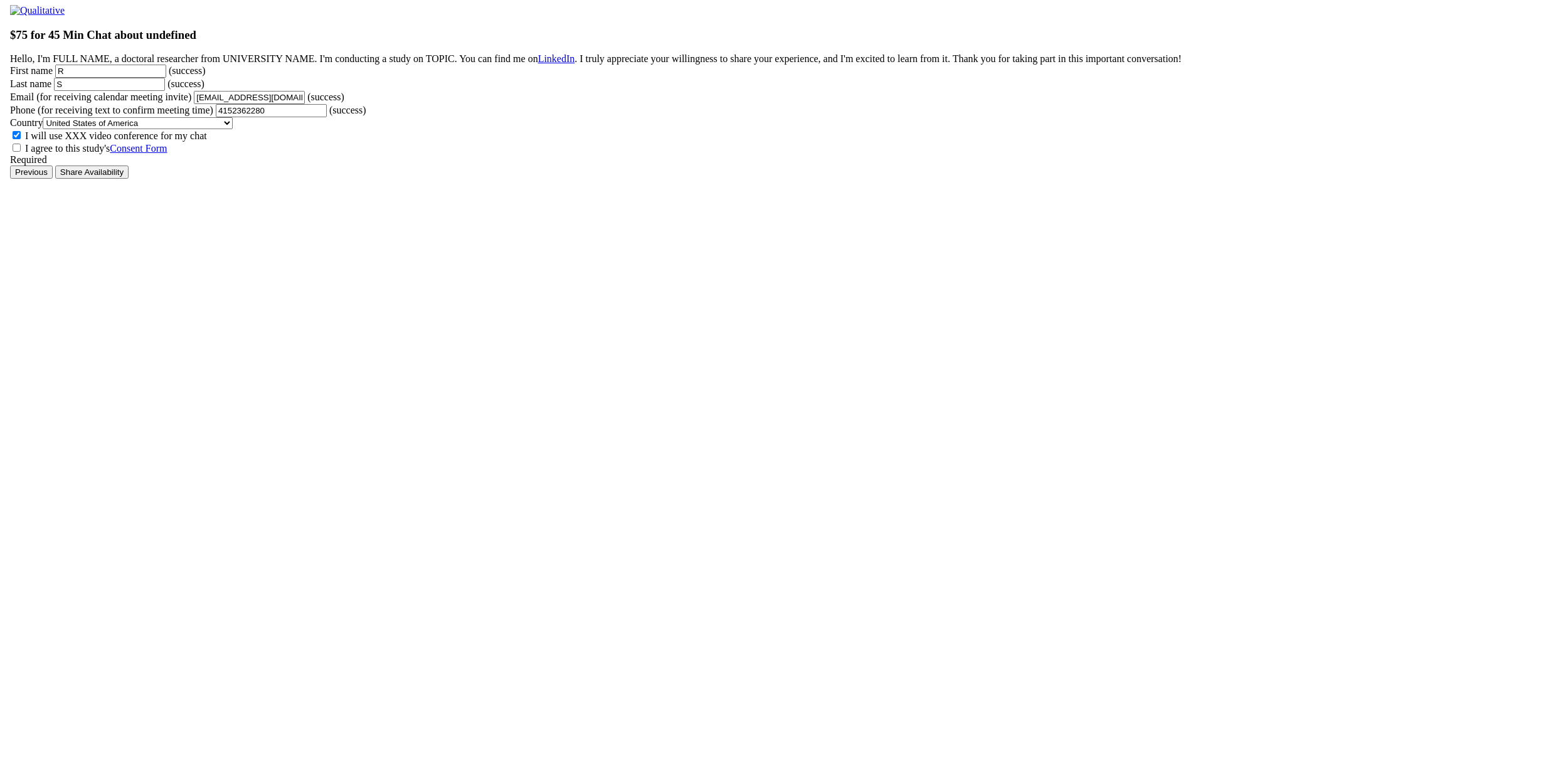
scroll to position [0, 0]
drag, startPoint x: 585, startPoint y: 645, endPoint x: 591, endPoint y: 648, distance: 6.7
click at [162, 154] on span "I agree to this study's Consent Form" at bounding box center [91, 148] width 142 height 11
click at [15, 152] on input "I agree to this study's Consent Form" at bounding box center [12, 147] width 8 height 8
checkbox input "true"
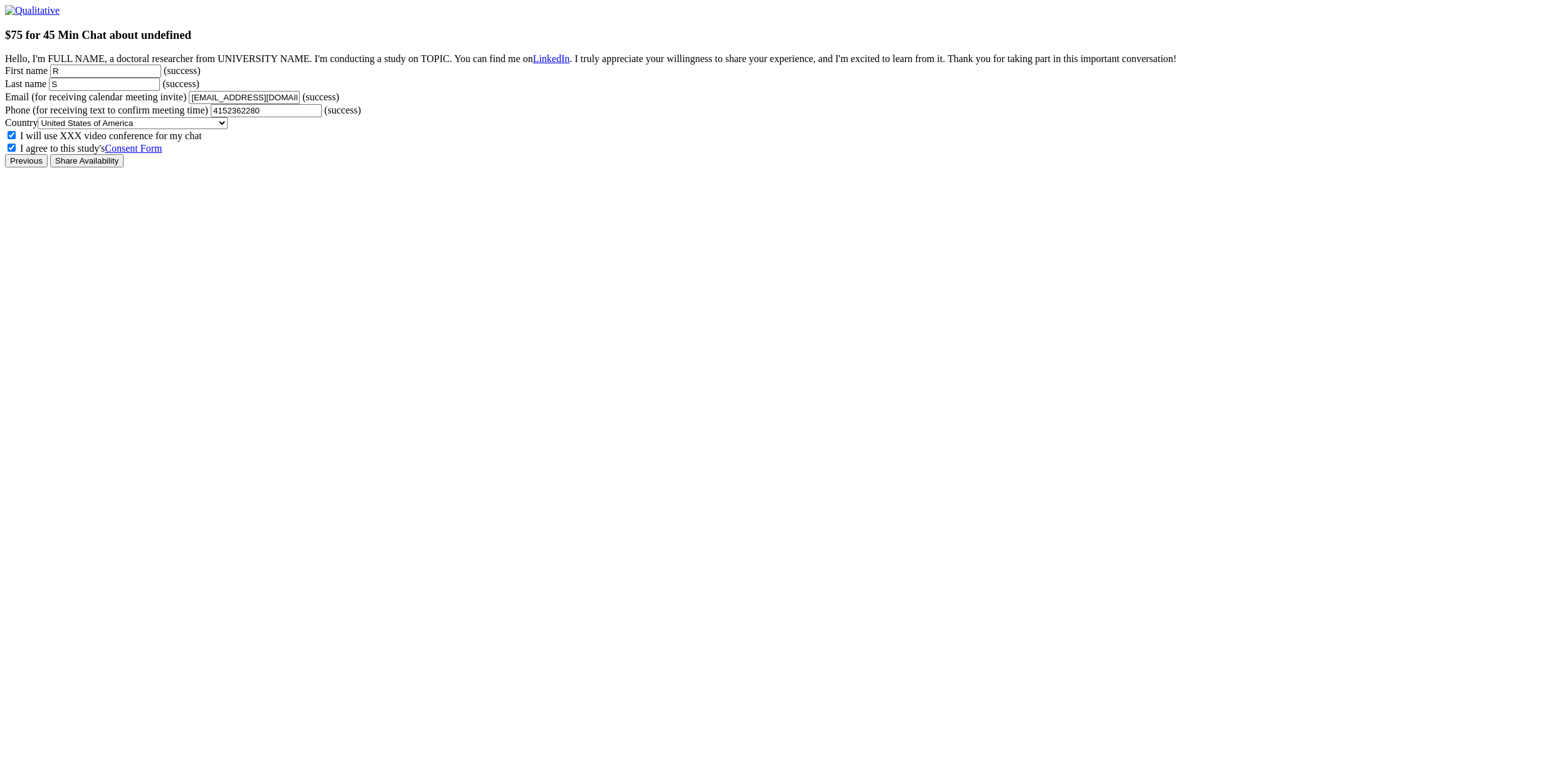
click at [123, 167] on input "Share Availability" at bounding box center [86, 160] width 73 height 13
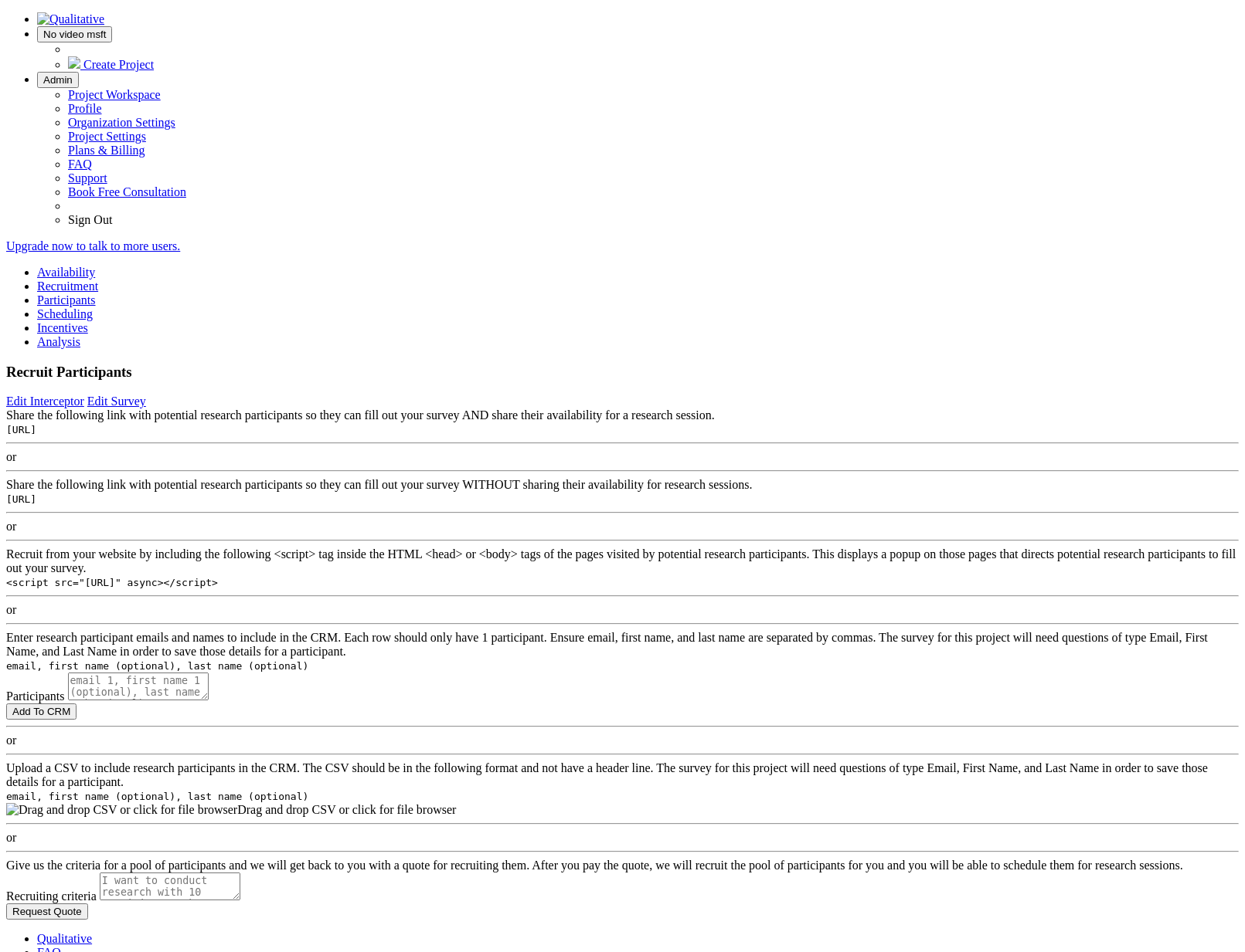
click at [93, 308] on link "Scheduling" at bounding box center [65, 314] width 56 height 13
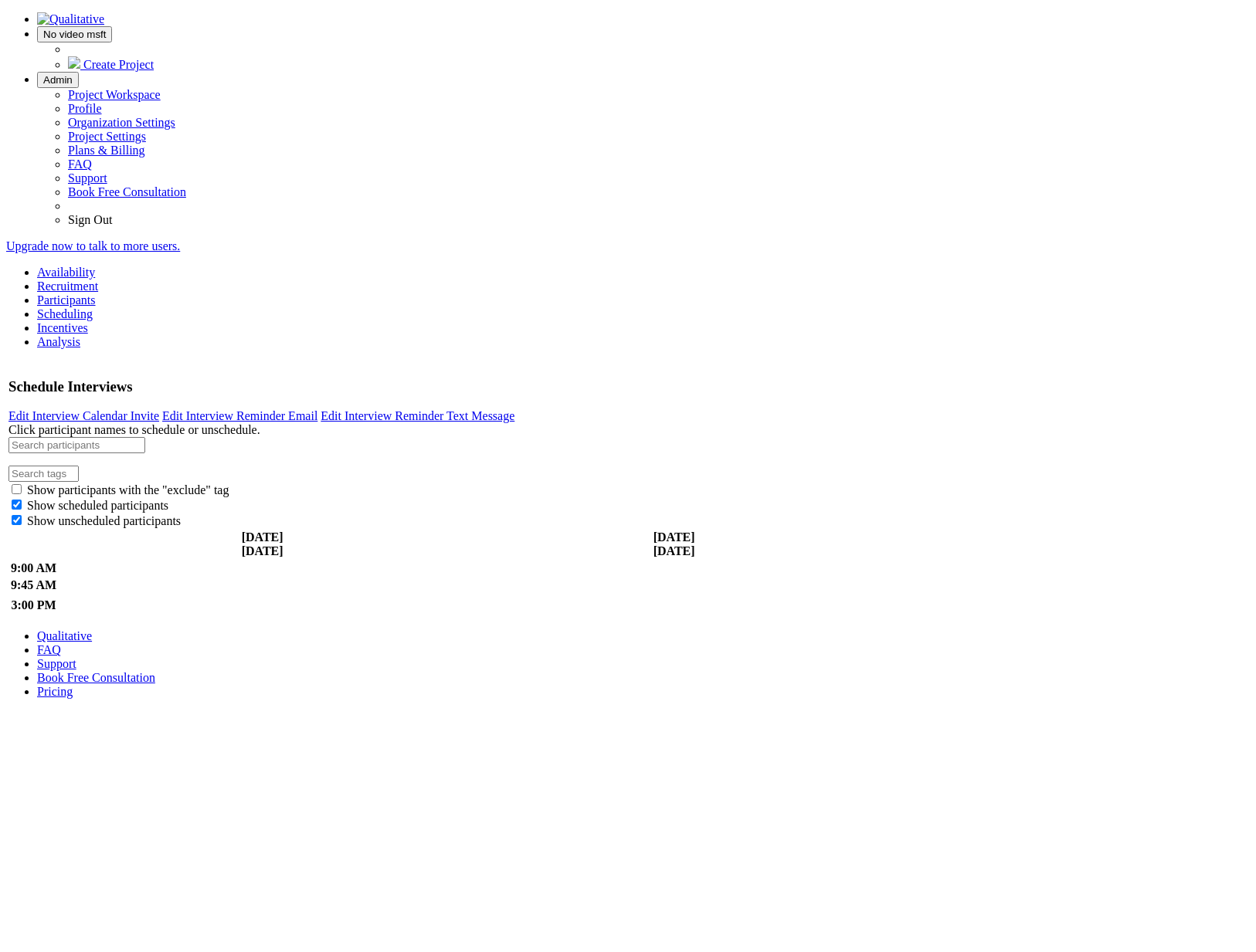
click at [229, 484] on span "Show participants with the "exclude" tag" at bounding box center [127, 490] width 201 height 13
click at [22, 485] on input "Show participants with the "exclude" tag" at bounding box center [16, 489] width 10 height 10
checkbox input "true"
click at [96, 294] on link "Participants" at bounding box center [67, 300] width 59 height 13
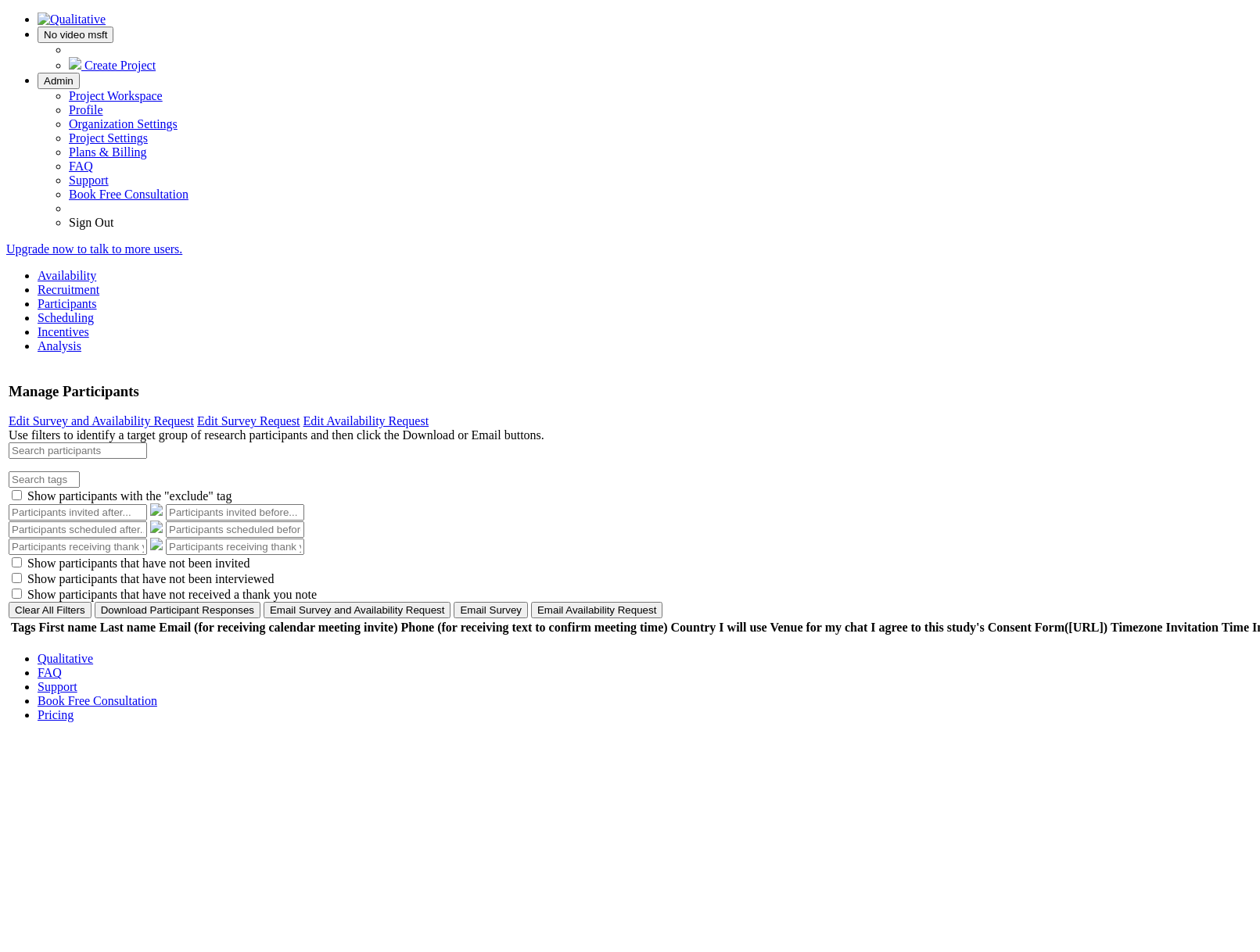
click at [232, 489] on span "Show participants with the "exclude" tag" at bounding box center [129, 496] width 204 height 13
click at [22, 490] on input "Show participants with the "exclude" tag" at bounding box center [16, 495] width 11 height 11
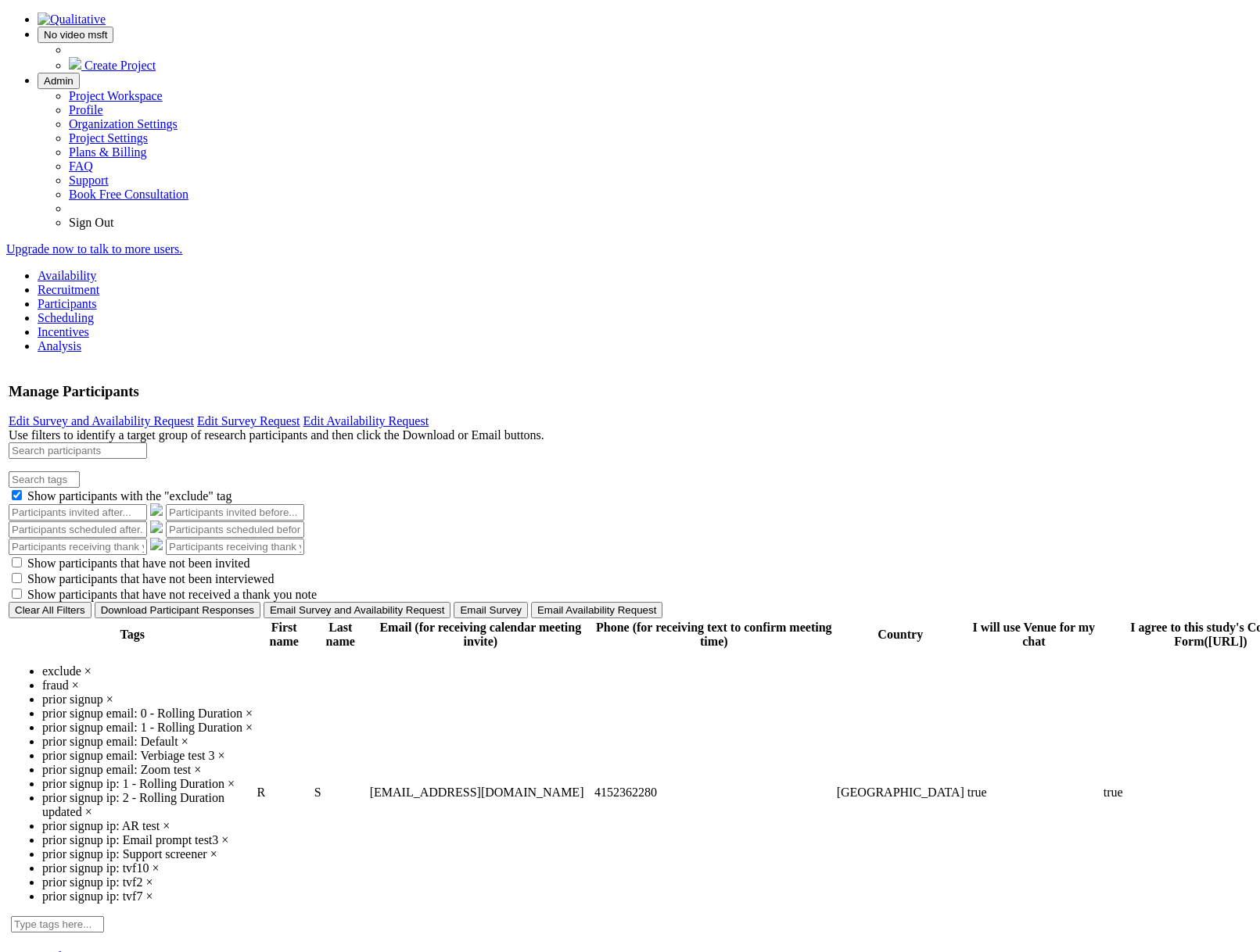
click at [228, 875] on div "exclude × fraud × prior signup × prior signup email: 0 - Rolling Duration × pri…" at bounding box center [132, 798] width 243 height 268
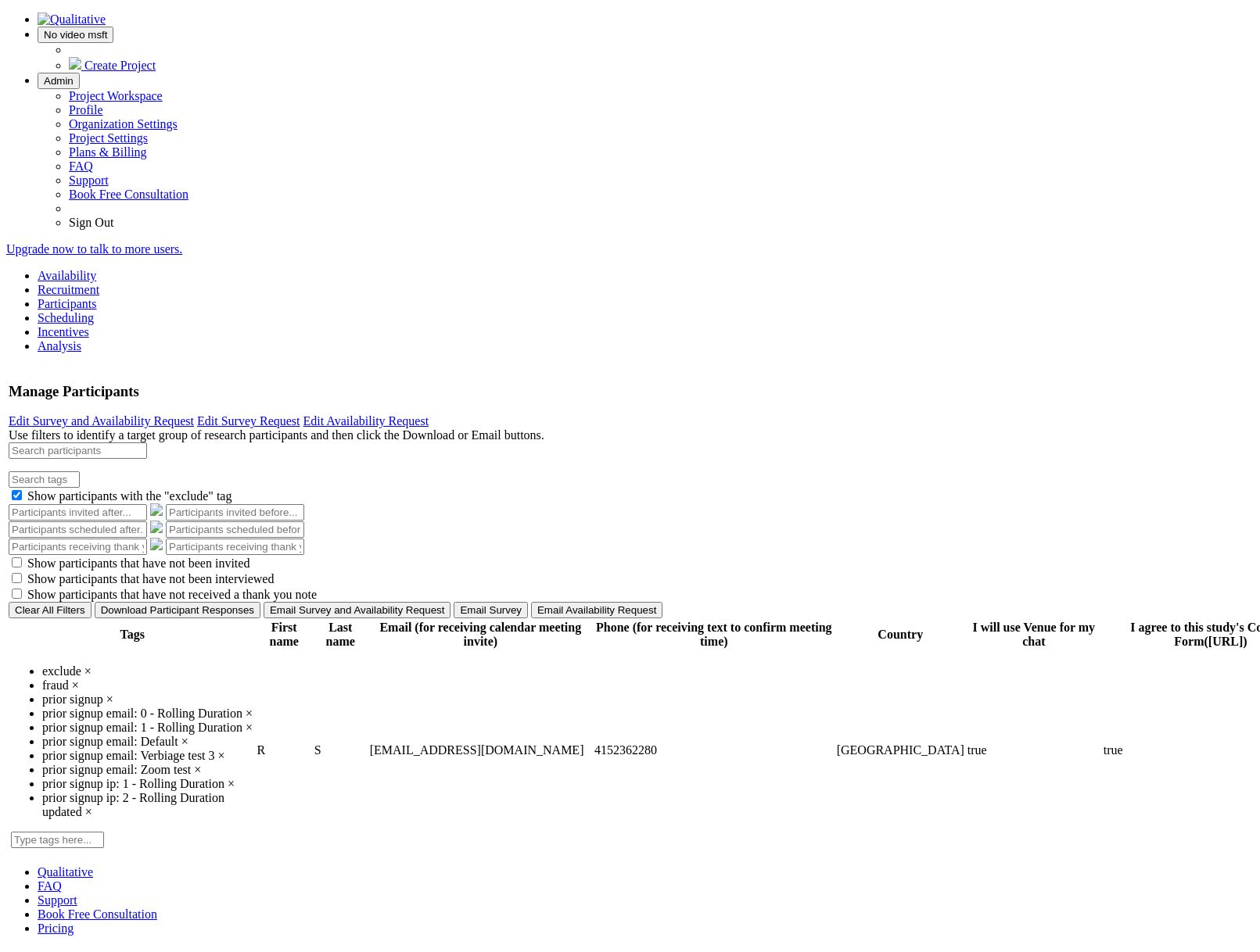
scroll to position [12, 0]
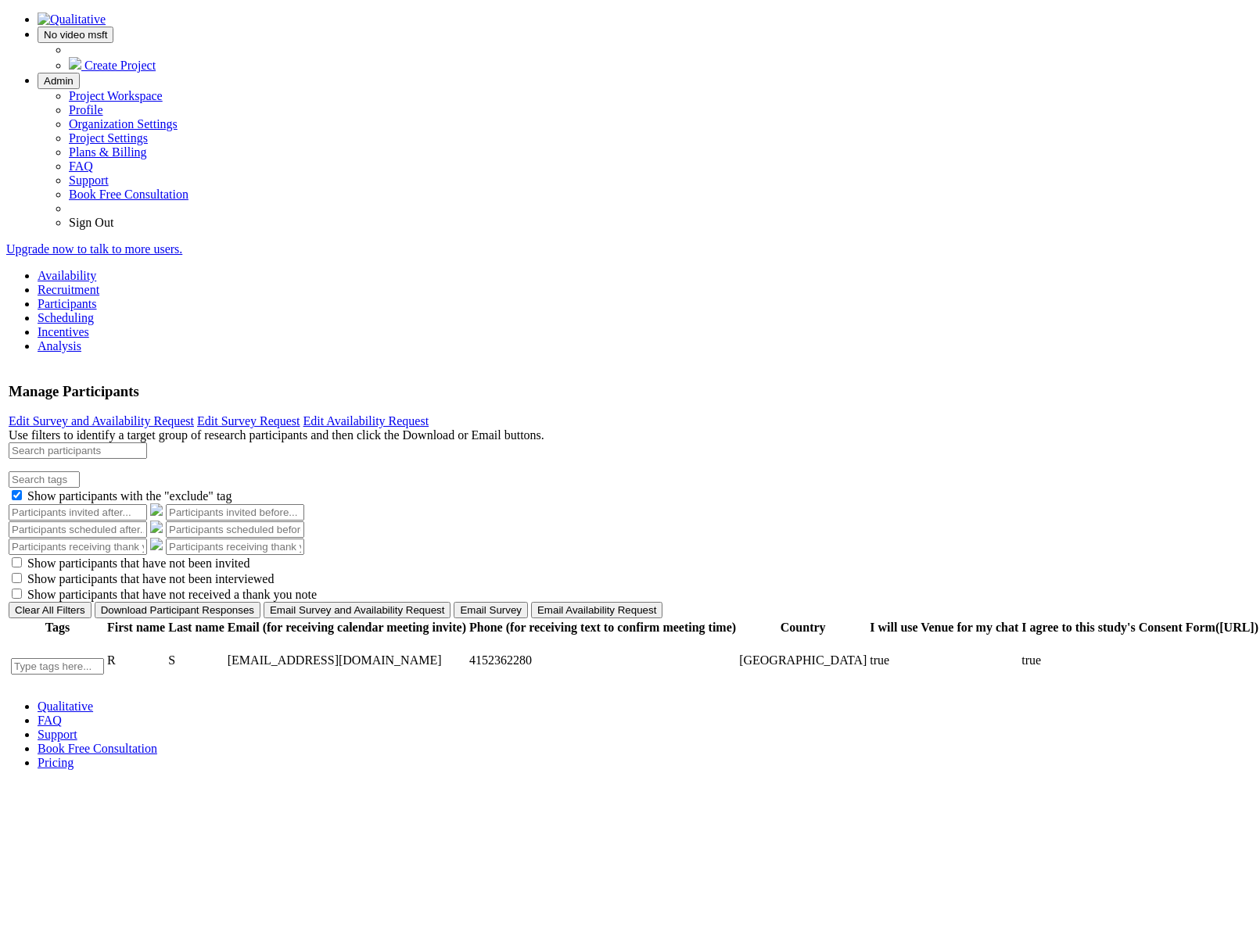
click at [222, 687] on ui-view "Manage Participants Edit Survey and Availability Request Edit Survey Request Ed…" at bounding box center [630, 526] width 1247 height 321
click at [232, 489] on span "Show participants with the "exclude" tag" at bounding box center [129, 496] width 204 height 13
click at [22, 490] on input "Show participants with the "exclude" tag" at bounding box center [16, 495] width 11 height 11
checkbox input "false"
click at [699, 269] on ui-view "Availability Recruitment Participants Scheduling Incentives Analysis" at bounding box center [630, 312] width 1247 height 85
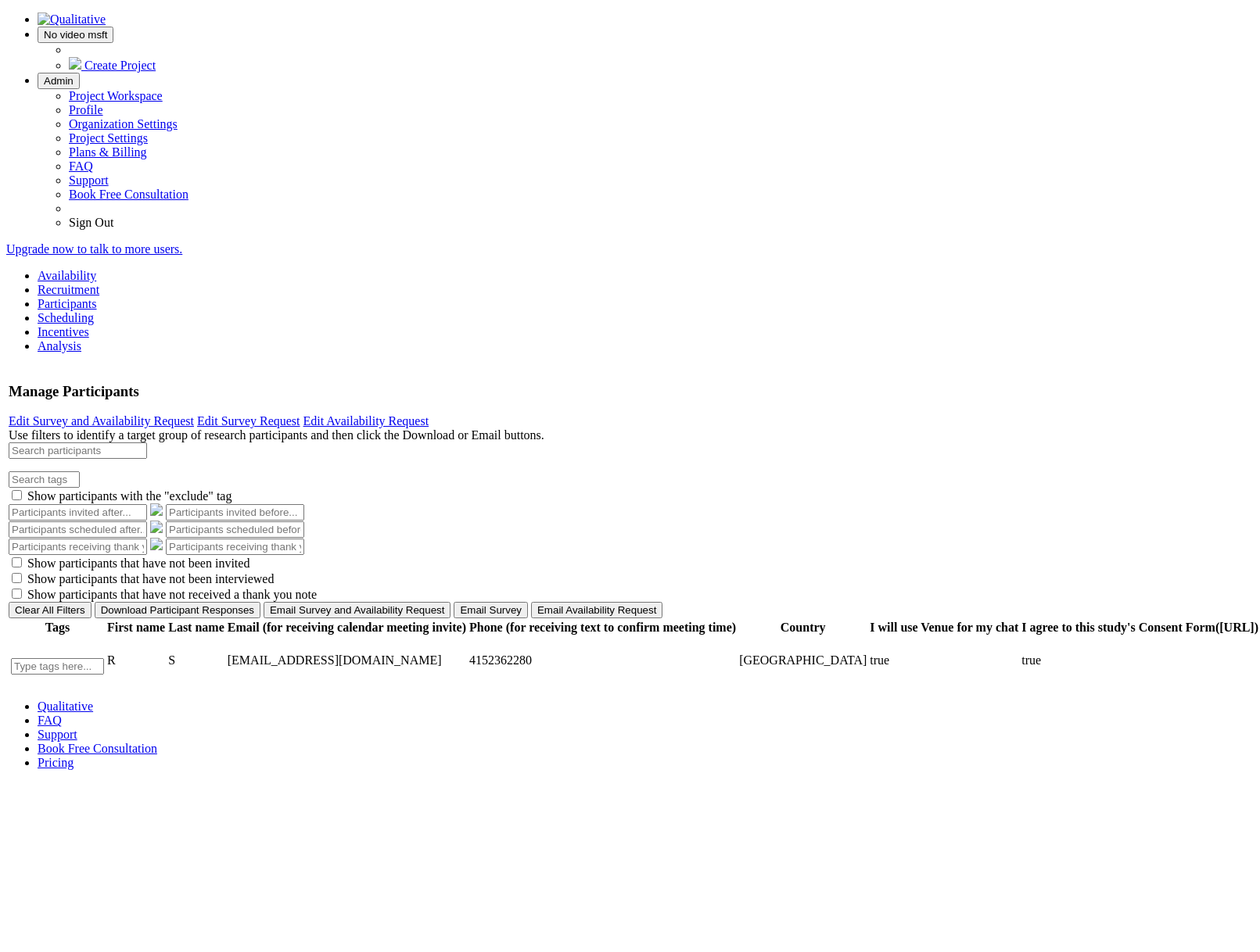
click at [94, 312] on link "Scheduling" at bounding box center [65, 318] width 57 height 13
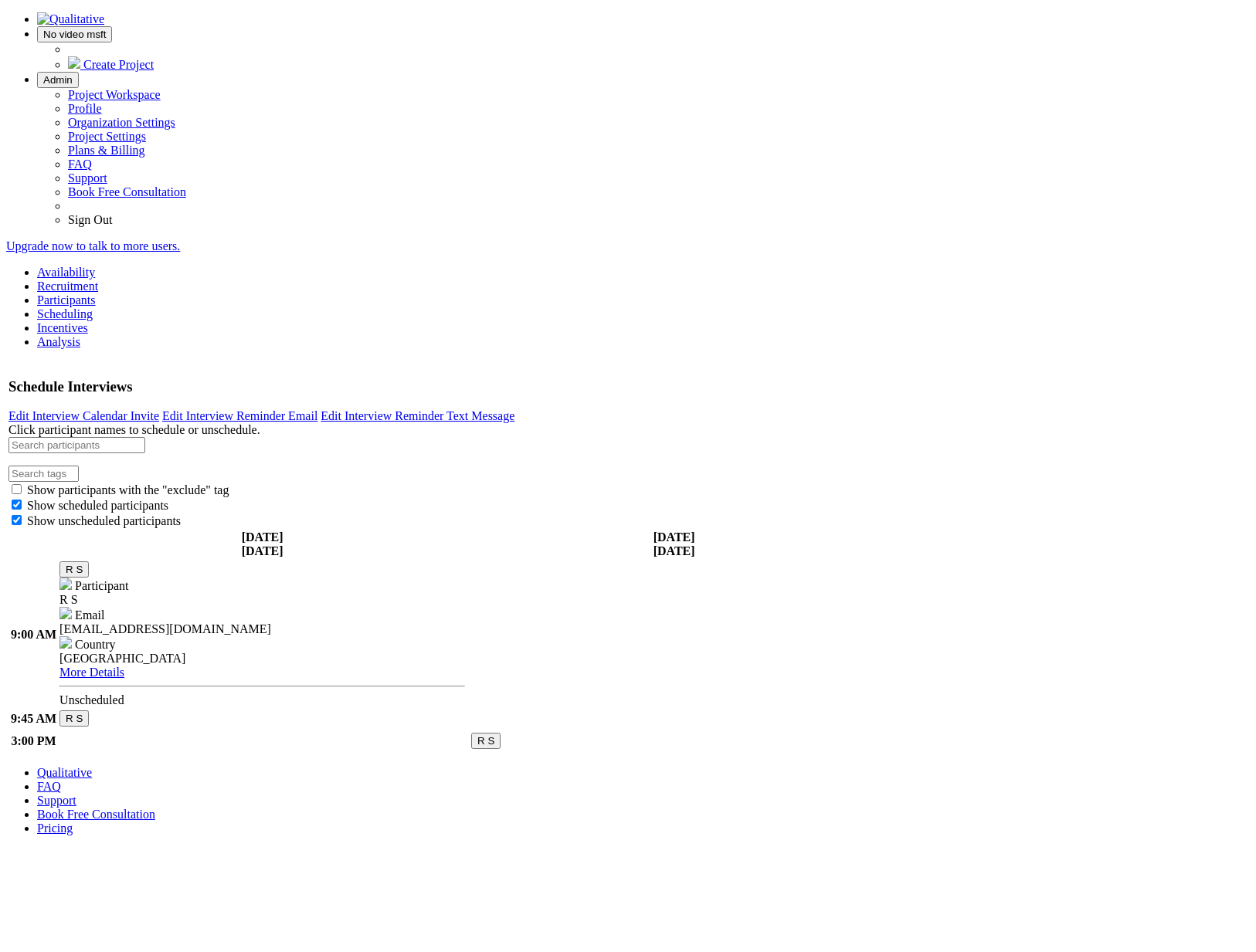
click at [88, 562] on button "R S" at bounding box center [74, 569] width 29 height 16
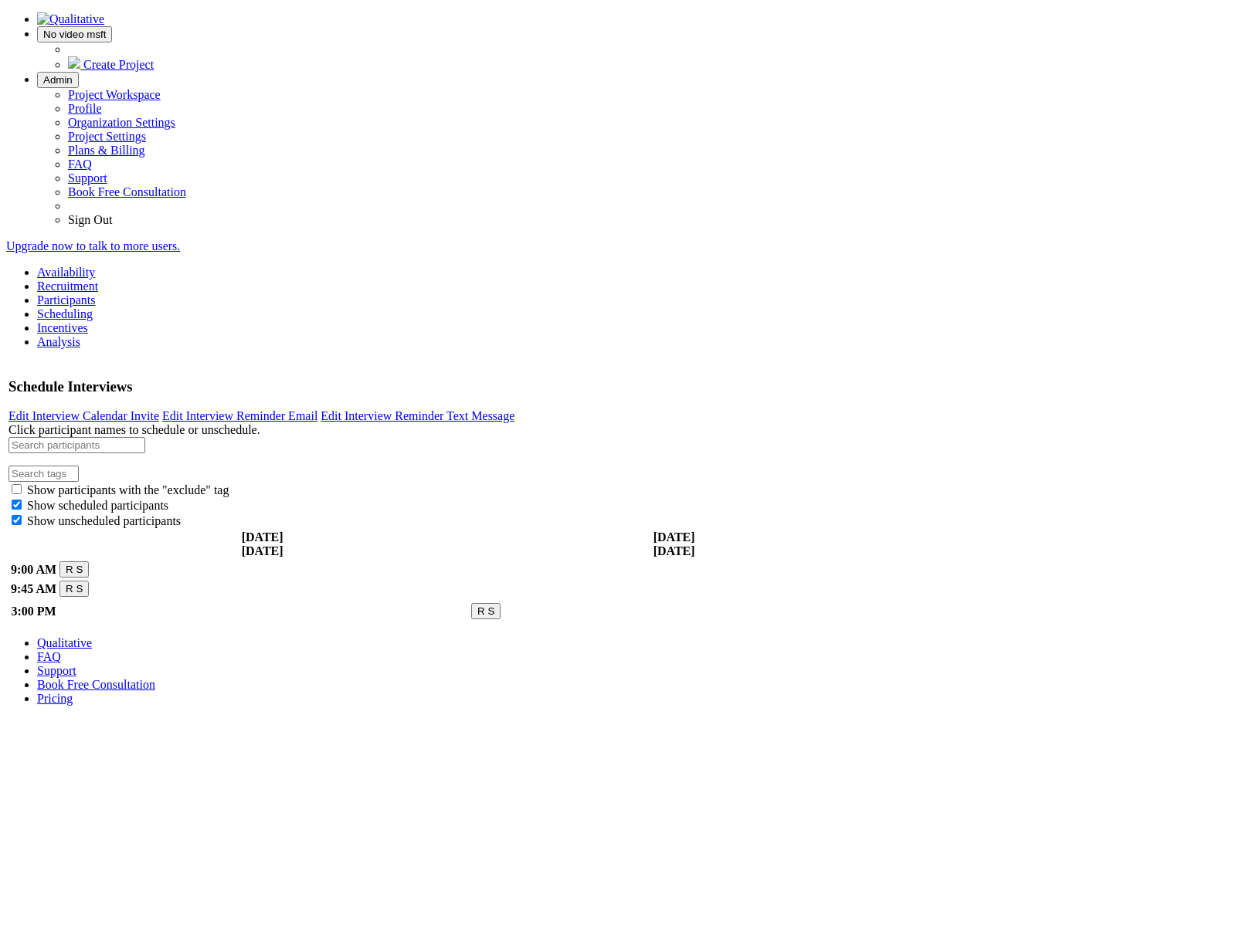
click at [72, 74] on span "Admin" at bounding box center [58, 80] width 29 height 11
click at [102, 102] on link "Profile" at bounding box center [86, 108] width 34 height 13
click at [1184, 444] on ui-view "Schedule Interviews Edit Interview Calendar Invite Edit Interview Reminder Emai…" at bounding box center [628, 492] width 1244 height 262
click at [44, 74] on span at bounding box center [44, 80] width 0 height 11
click at [146, 143] on link "Project Settings" at bounding box center [107, 137] width 78 height 13
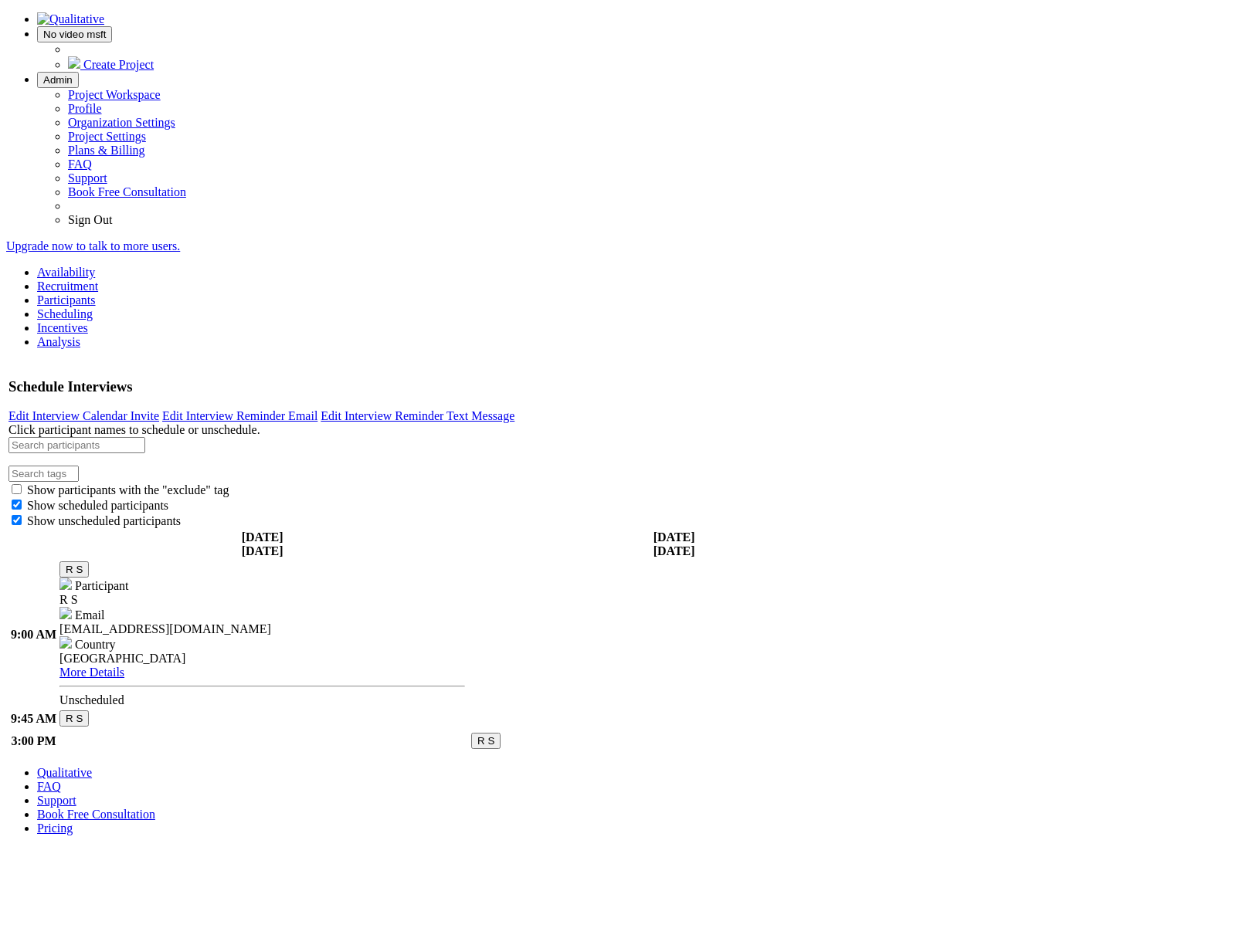
click at [88, 562] on button "R S" at bounding box center [74, 569] width 29 height 16
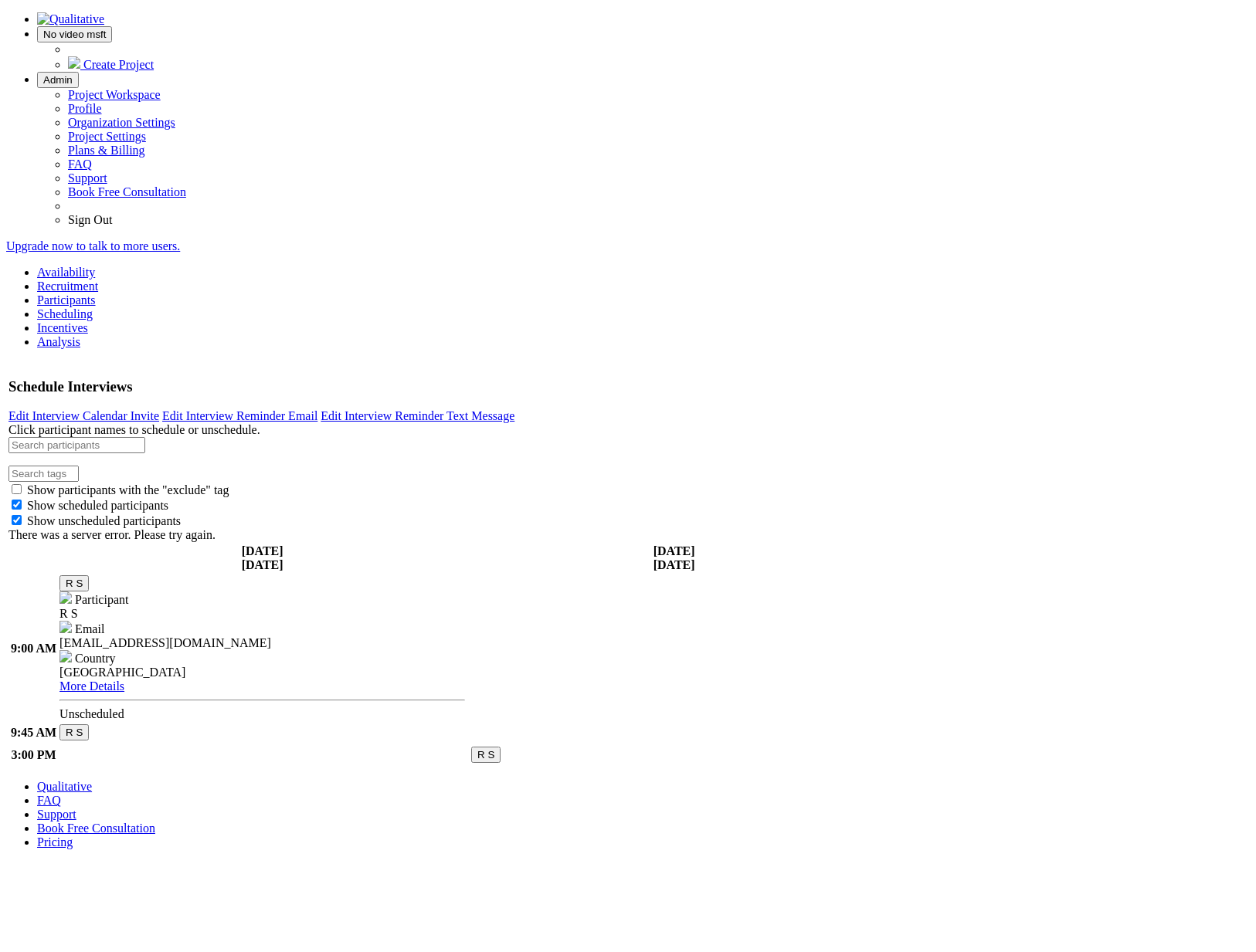
click at [88, 576] on button "R S" at bounding box center [74, 583] width 29 height 16
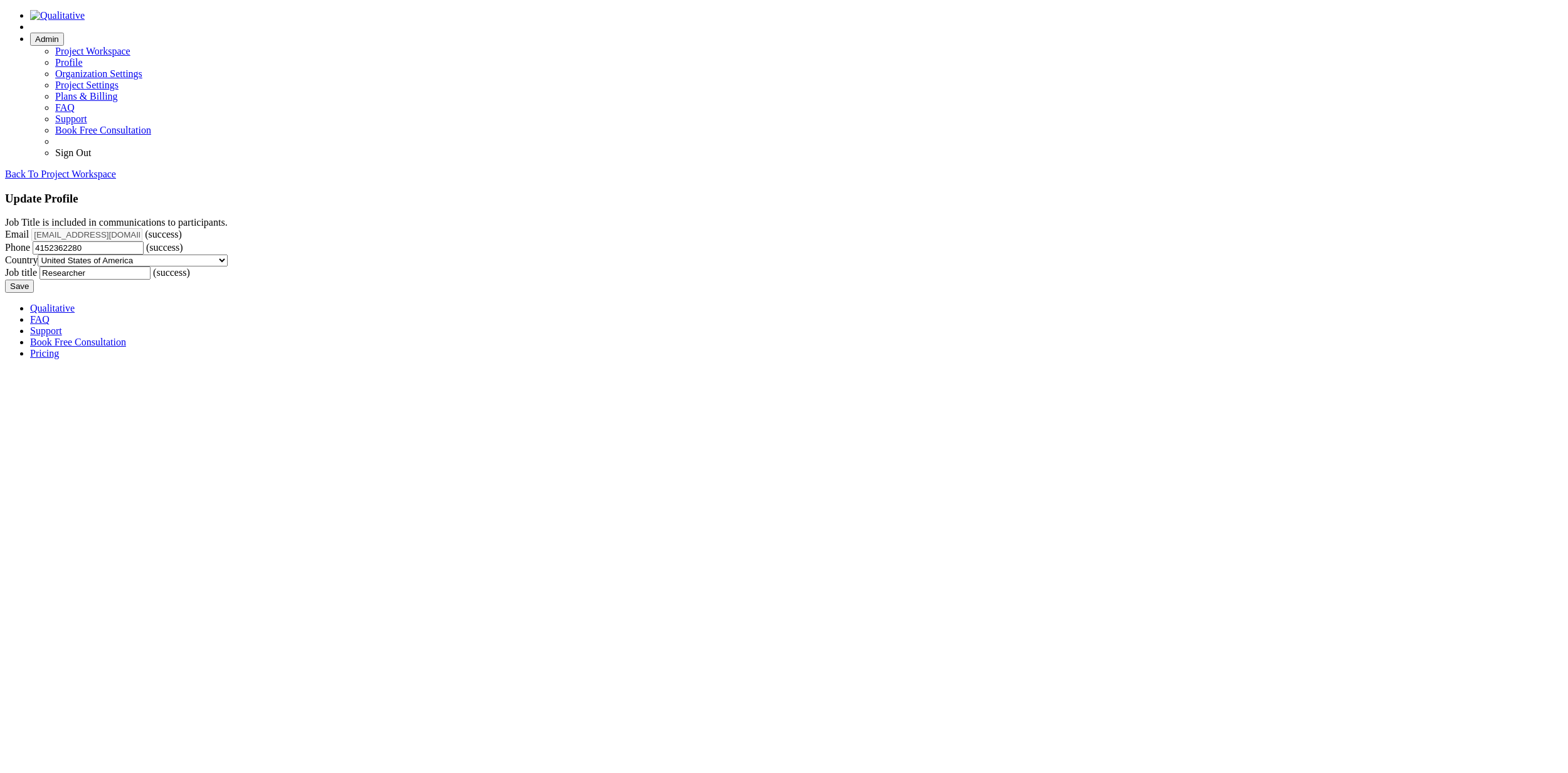
click at [393, 293] on form "Job Title is included in communications to participants. Email [EMAIL_ADDRESS][…" at bounding box center [784, 255] width 1558 height 76
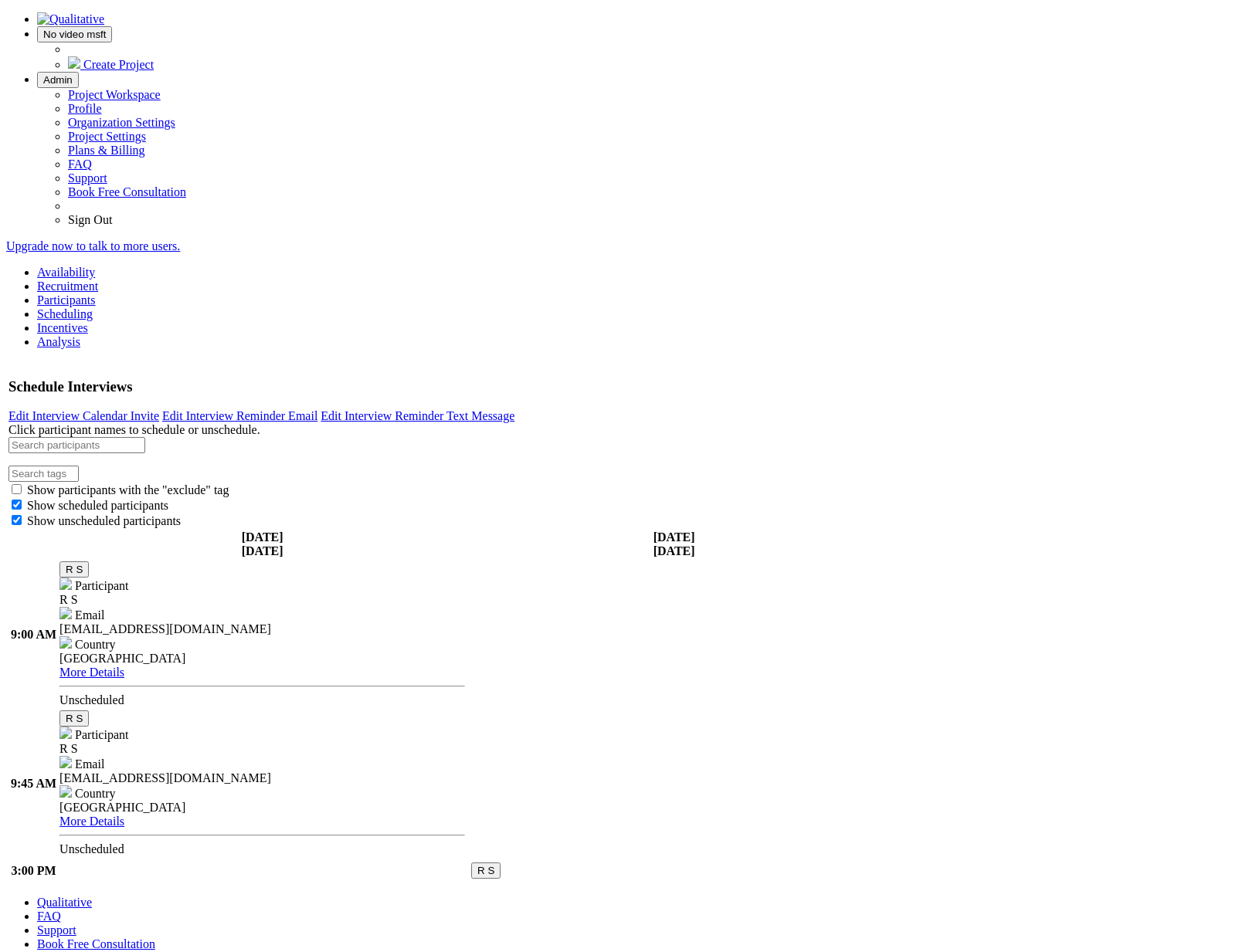
click at [88, 562] on button "R S" at bounding box center [74, 569] width 29 height 16
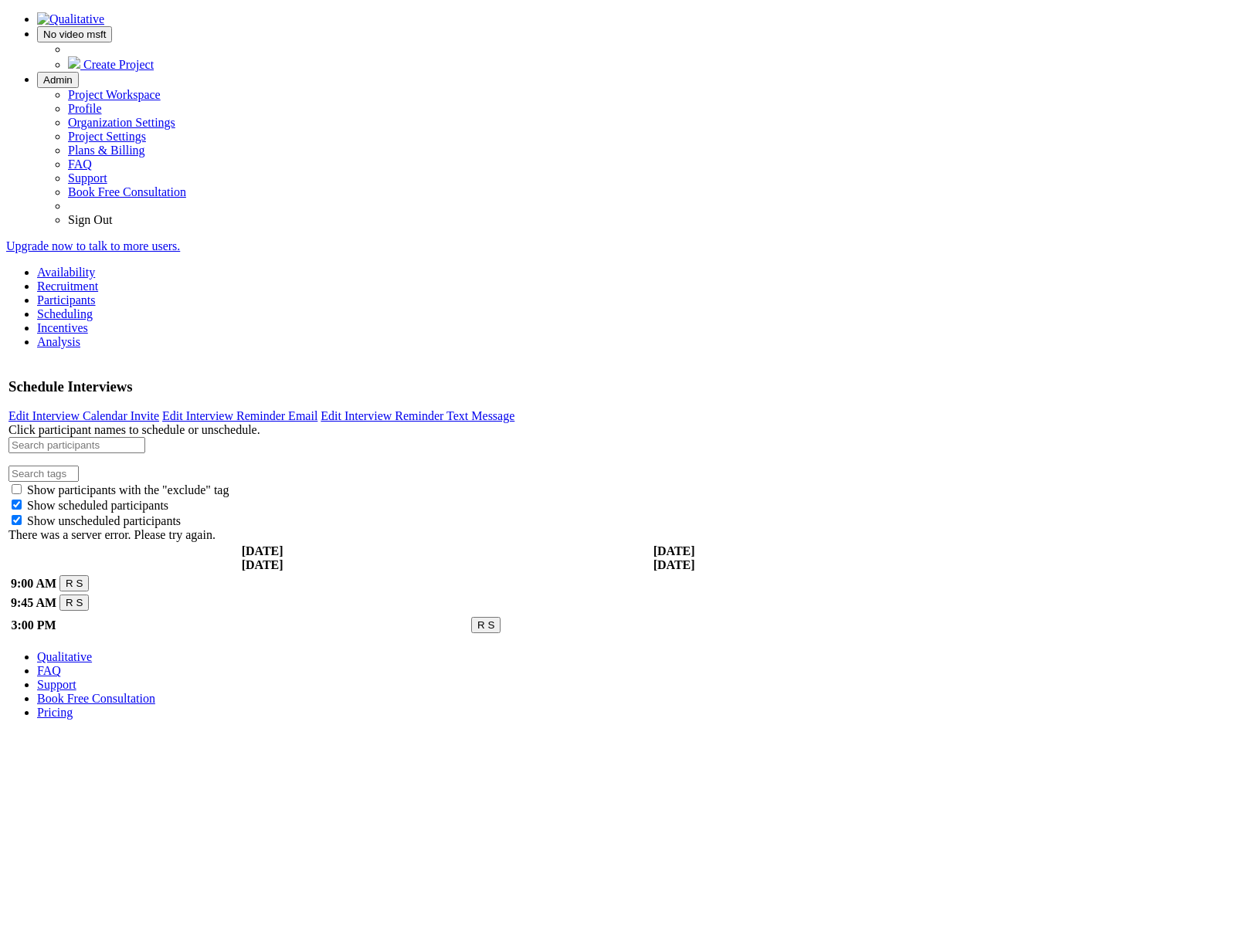
click at [72, 74] on span "Admin" at bounding box center [58, 80] width 29 height 11
click at [112, 226] on link "Sign Out" at bounding box center [90, 219] width 44 height 13
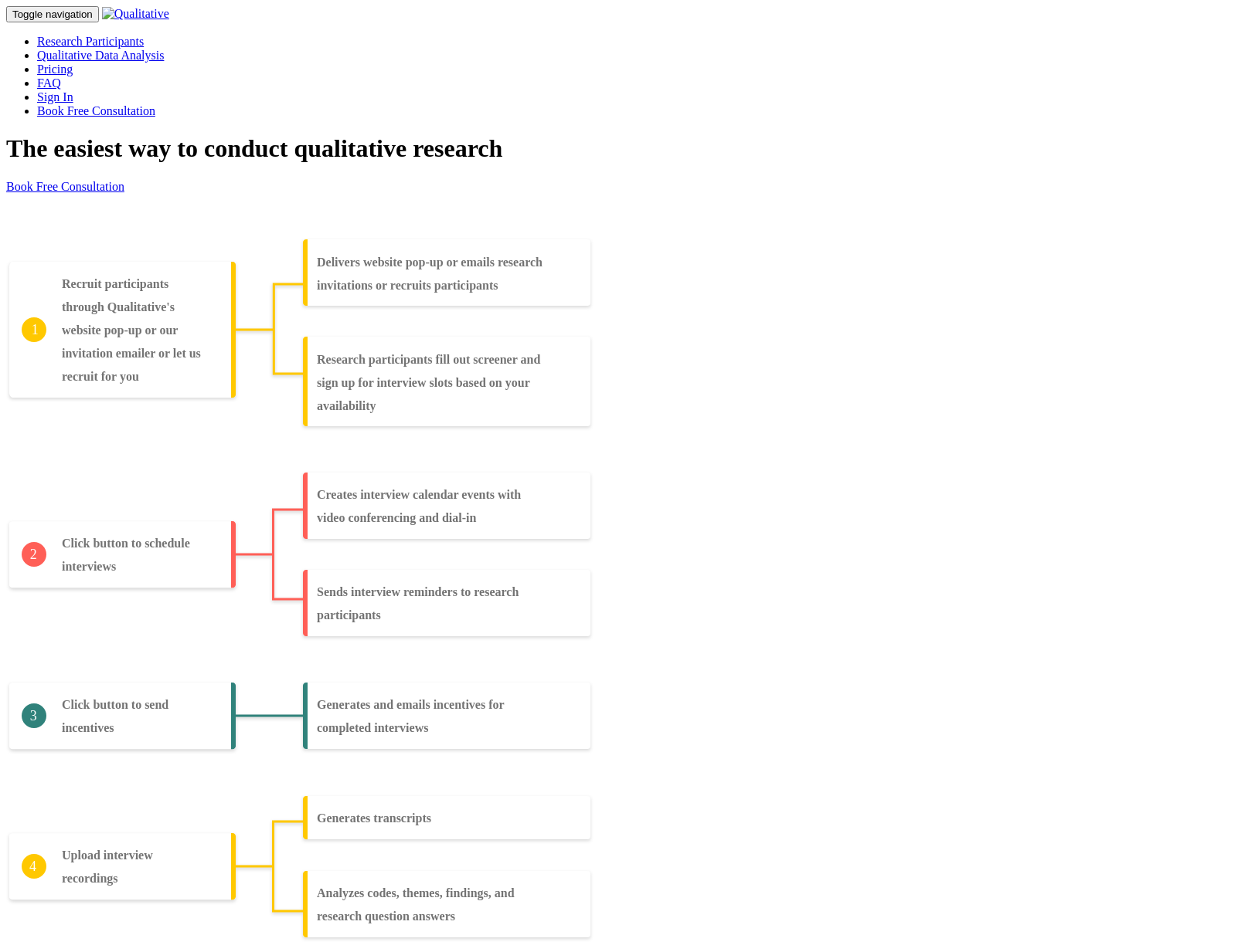
click at [73, 90] on link "Sign In" at bounding box center [55, 97] width 36 height 13
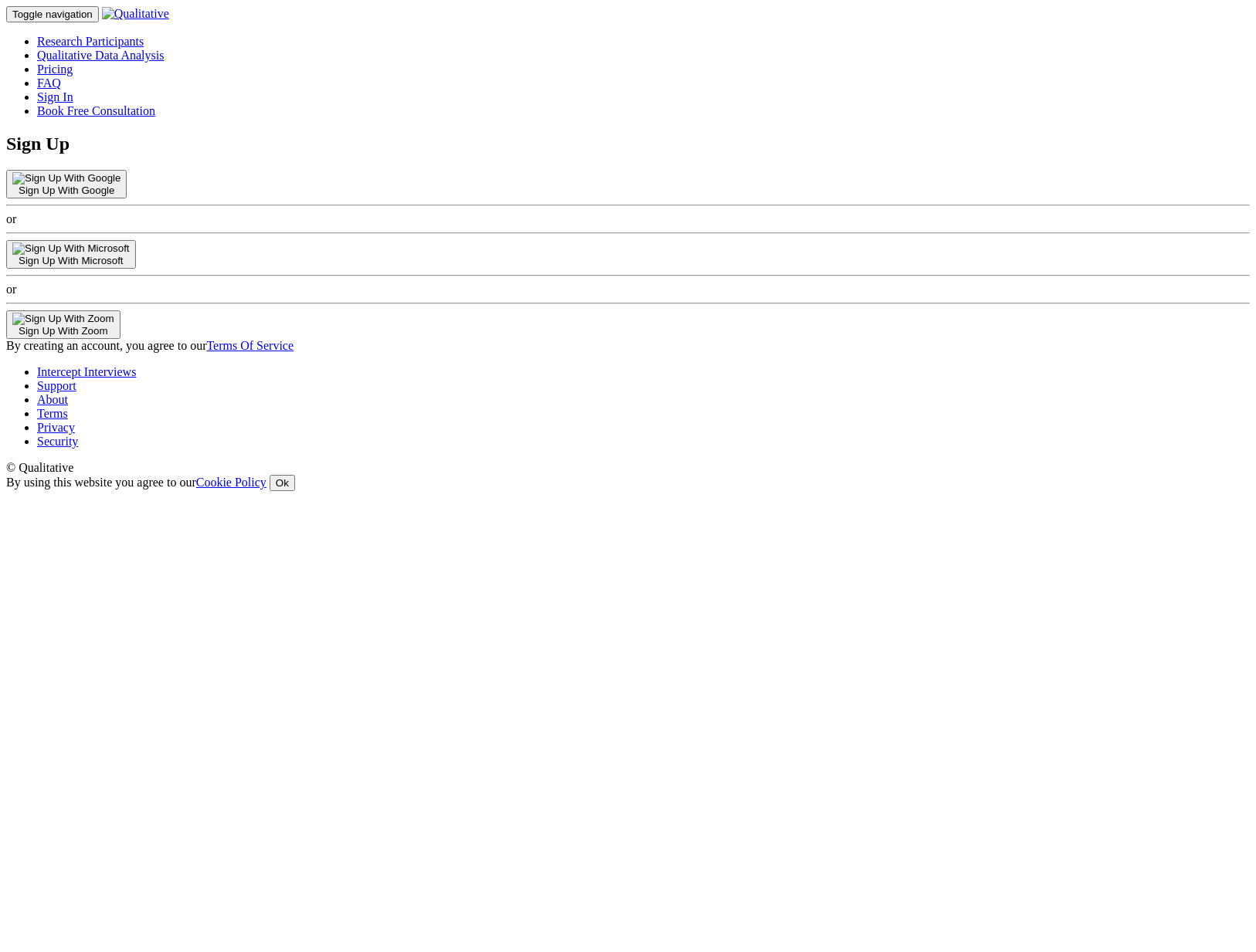
click at [130, 266] on div "Sign Up With Microsoft" at bounding box center [71, 260] width 118 height 11
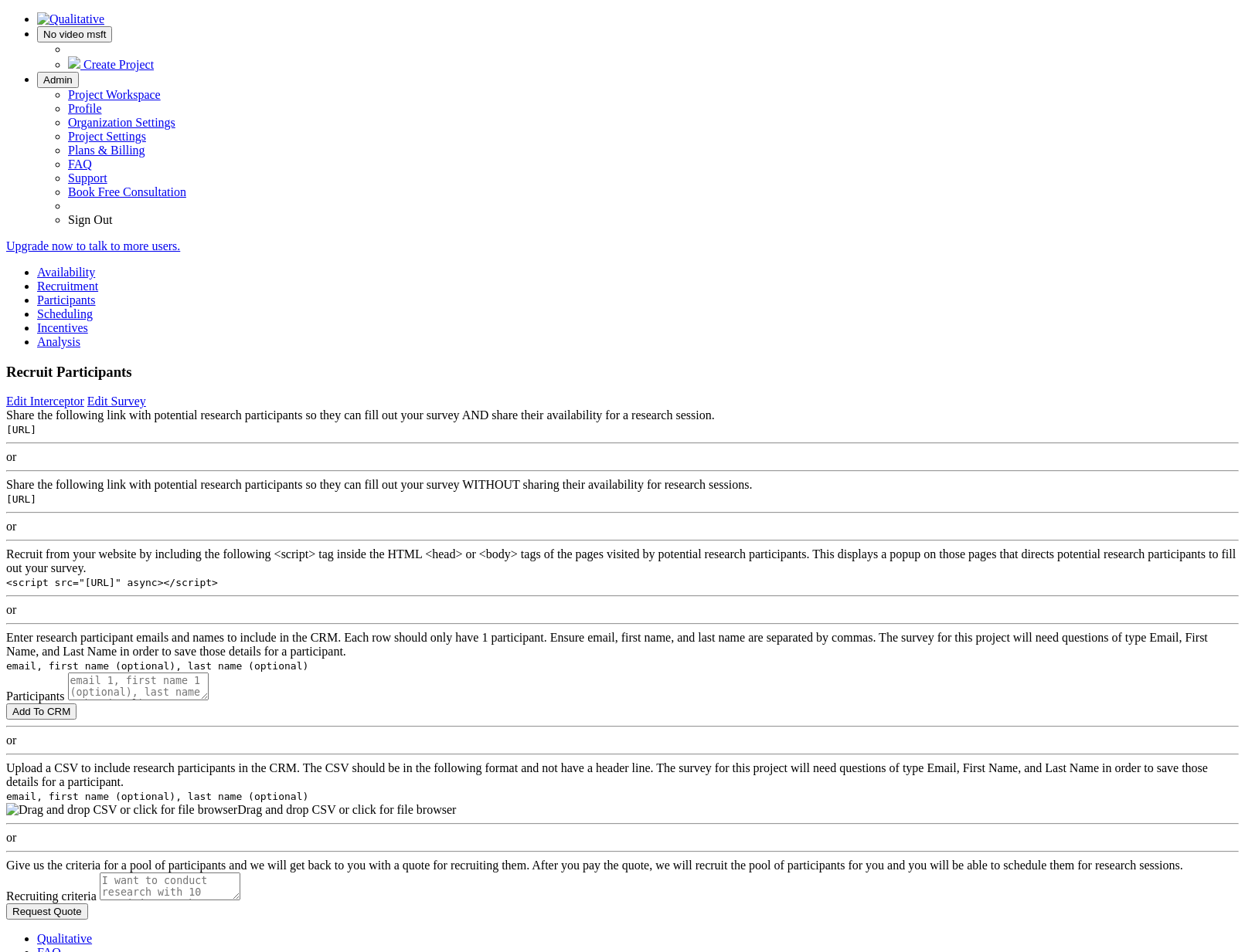
click at [79, 72] on button "Admin" at bounding box center [58, 80] width 42 height 16
click at [112, 226] on link "Sign Out" at bounding box center [90, 219] width 44 height 13
